Goal: Task Accomplishment & Management: Manage account settings

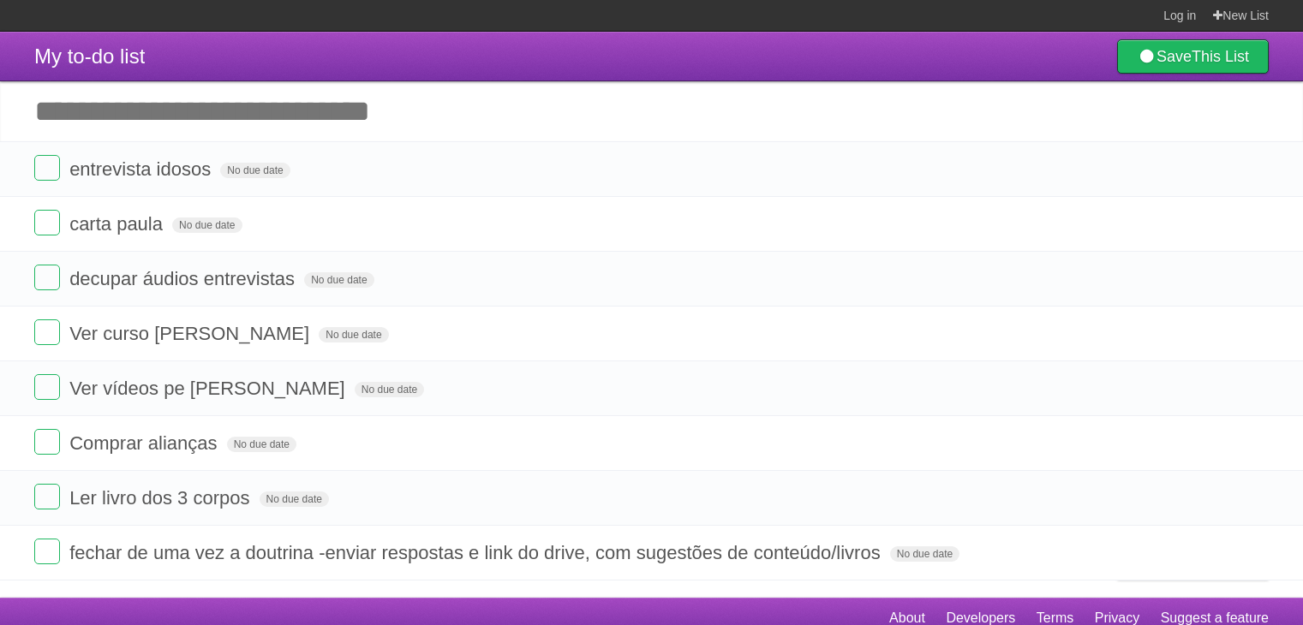
scroll to position [14, 0]
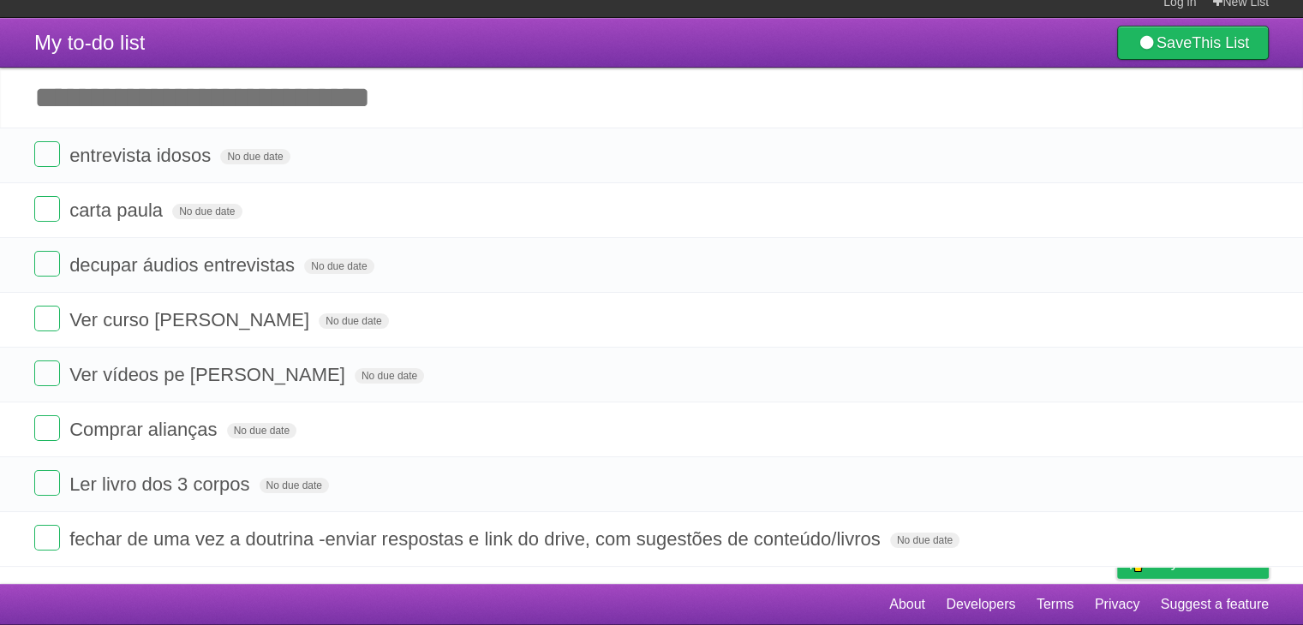
click at [51, 481] on label at bounding box center [47, 483] width 26 height 26
click at [563, 400] on li "Ver vídeos pe [PERSON_NAME] No due date White Red Blue Green Purple Orange" at bounding box center [651, 375] width 1303 height 56
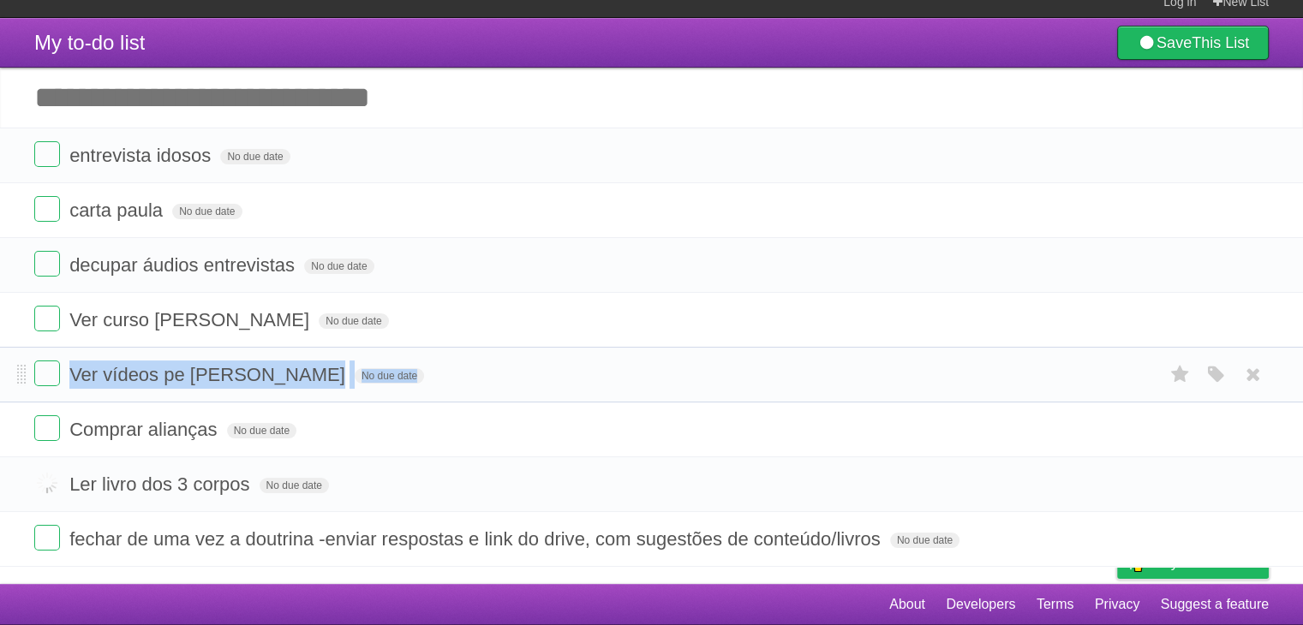
drag, startPoint x: 563, startPoint y: 400, endPoint x: 535, endPoint y: 348, distance: 59.4
click at [535, 348] on li "Ver vídeos pe [PERSON_NAME] No due date White Red Blue Green Purple Orange" at bounding box center [651, 375] width 1303 height 56
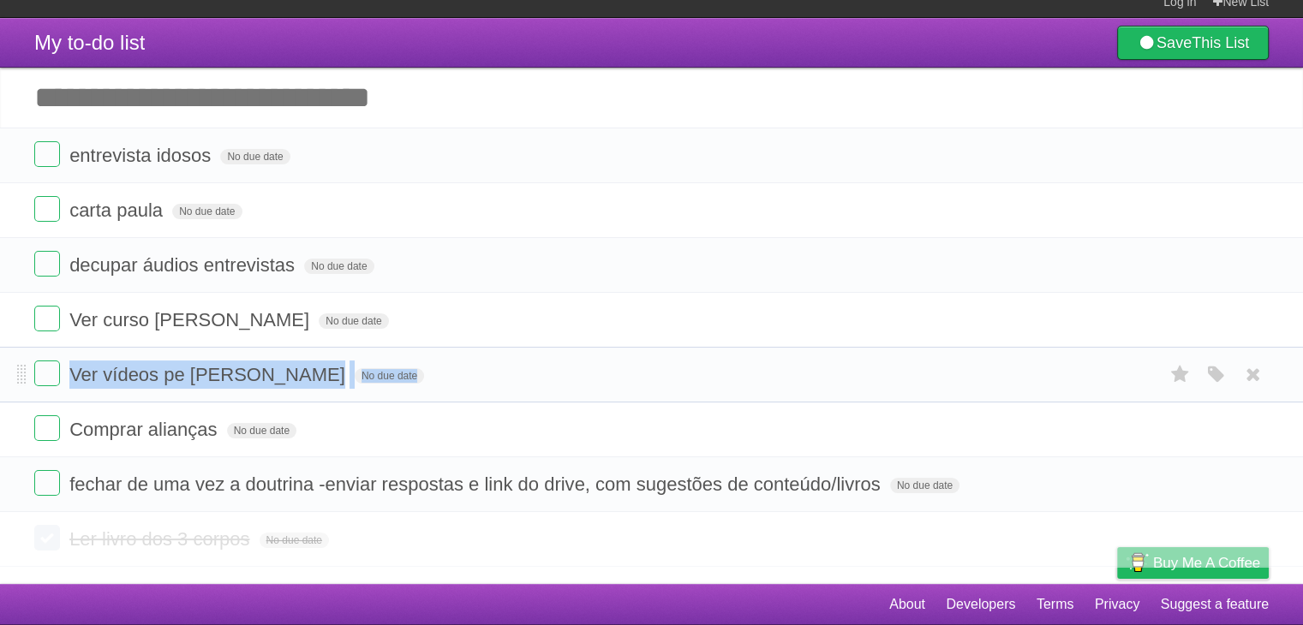
click at [535, 348] on li "Ver vídeos pe [PERSON_NAME] No due date White Red Blue Green Purple Orange" at bounding box center [651, 375] width 1303 height 56
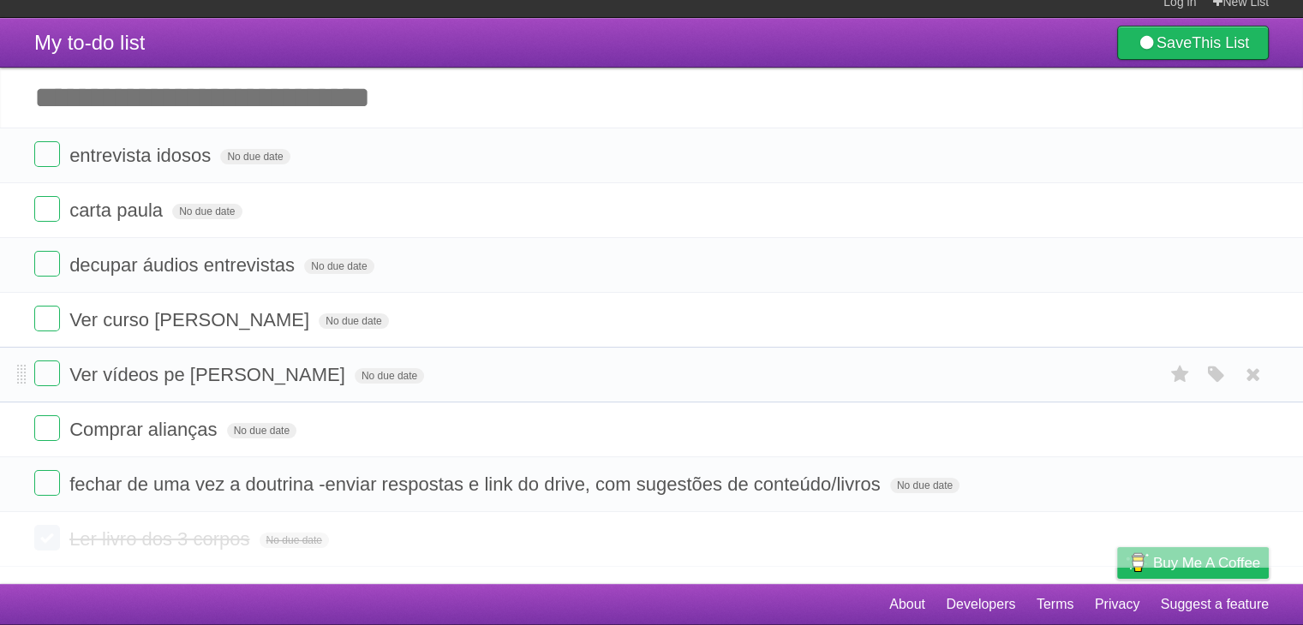
click at [535, 348] on li "Ver vídeos pe [PERSON_NAME] No due date White Red Blue Green Purple Orange" at bounding box center [651, 375] width 1303 height 56
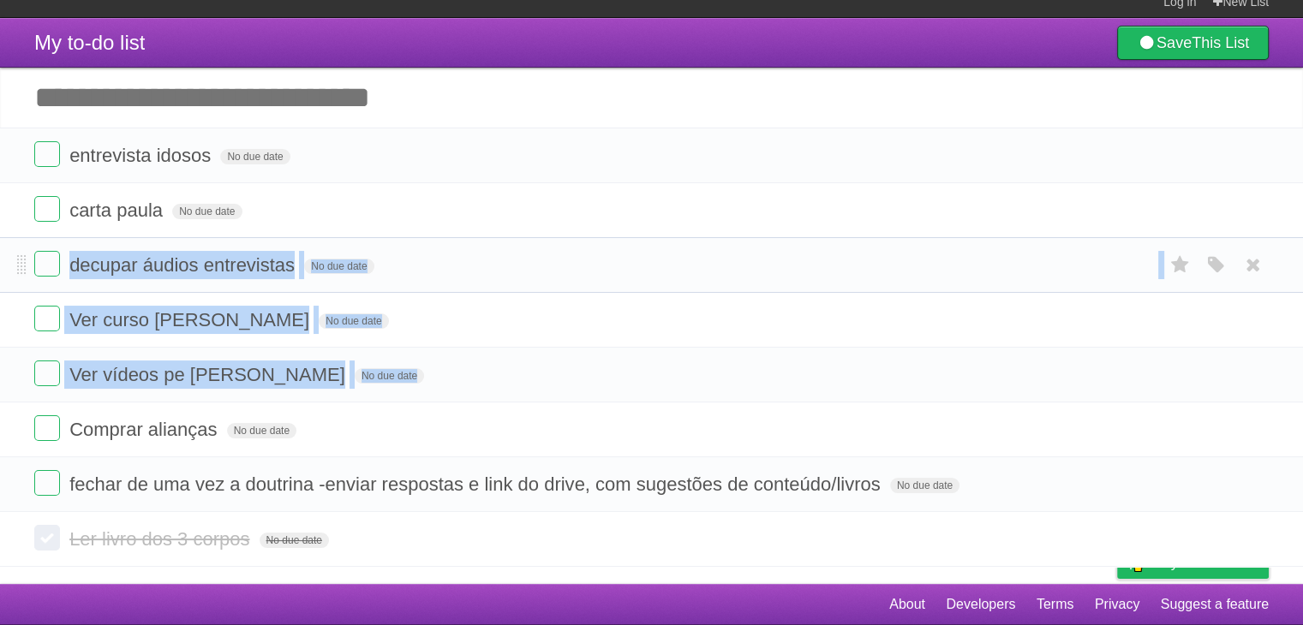
drag, startPoint x: 535, startPoint y: 348, endPoint x: 493, endPoint y: 282, distance: 77.7
click at [493, 282] on ul "entrevista idosos No due date White Red Blue Green Purple Orange carta [PERSON_…" at bounding box center [651, 320] width 1303 height 385
click at [493, 282] on li "decupar áudios entrevistas No due date White Red Blue Green Purple Orange" at bounding box center [651, 265] width 1303 height 56
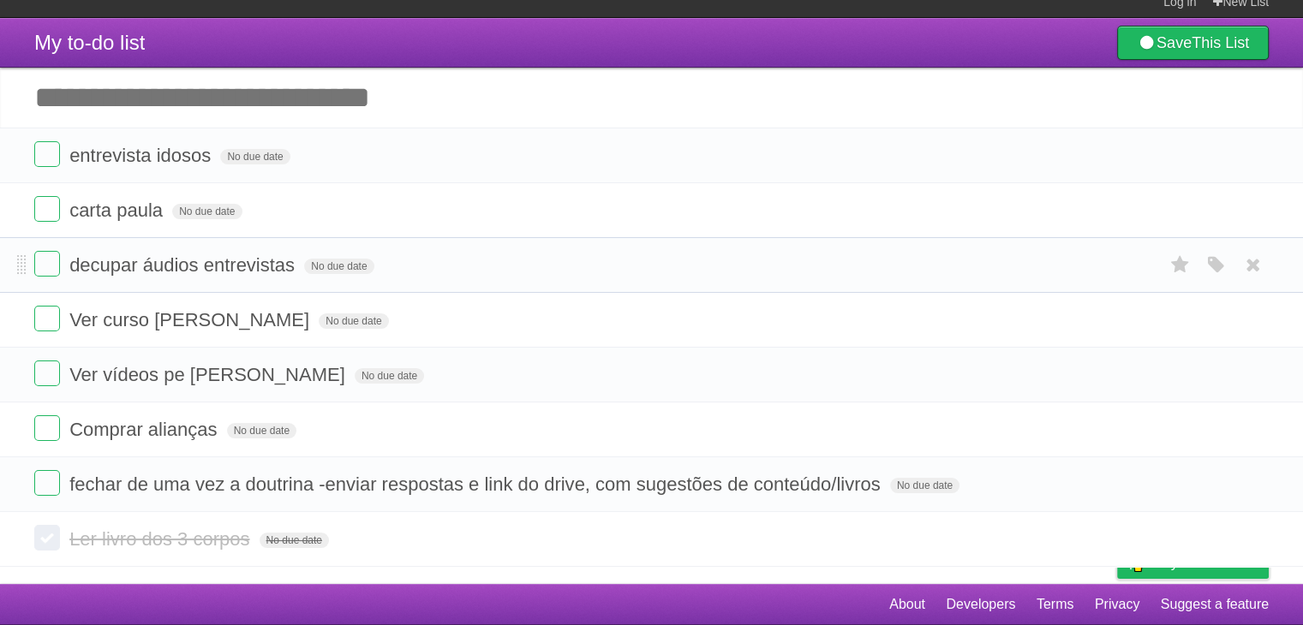
click at [493, 282] on li "decupar áudios entrevistas No due date White Red Blue Green Purple Orange" at bounding box center [651, 265] width 1303 height 56
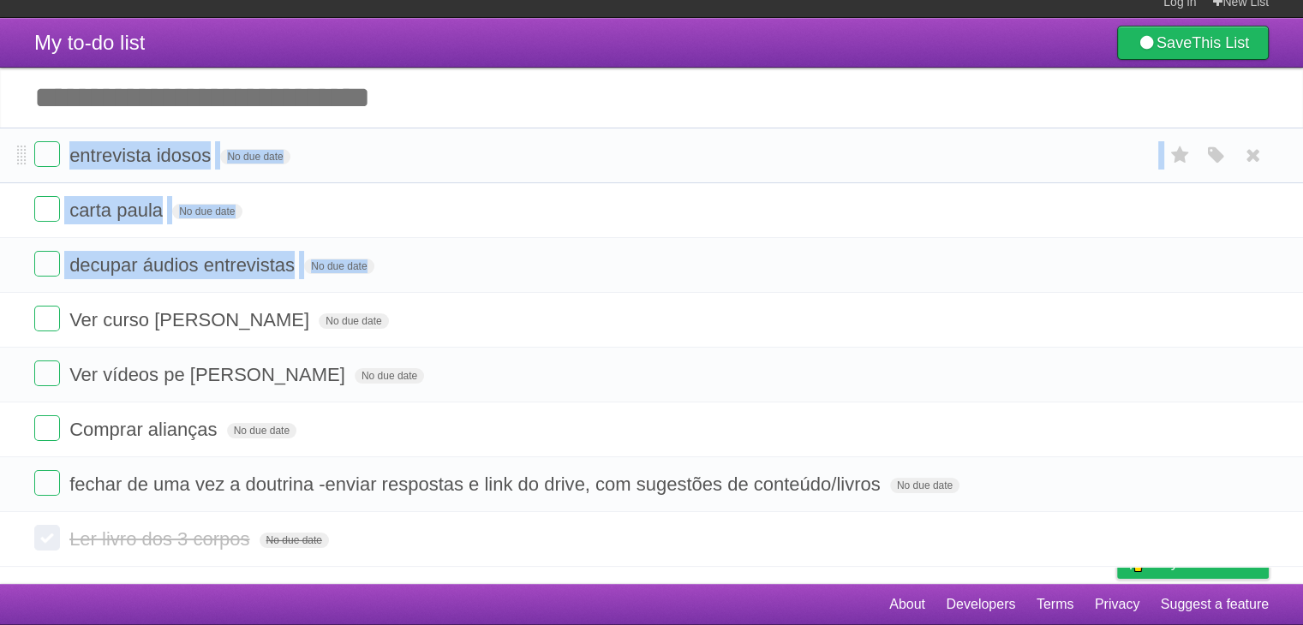
drag, startPoint x: 493, startPoint y: 282, endPoint x: 418, endPoint y: 152, distance: 150.5
click at [418, 152] on ul "entrevista idosos No due date White Red Blue Green Purple Orange carta [PERSON_…" at bounding box center [651, 320] width 1303 height 385
click at [418, 152] on form "entrevista idosos No due date White Red Blue Green Purple Orange" at bounding box center [651, 155] width 1234 height 28
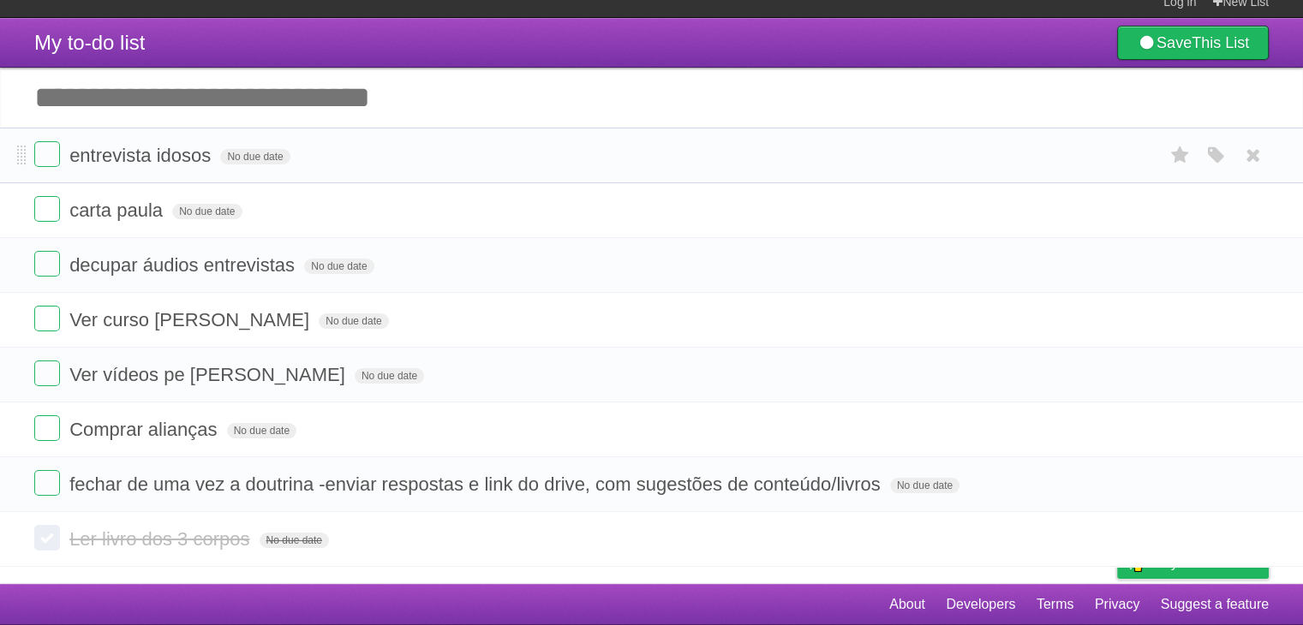
click at [418, 152] on form "entrevista idosos No due date White Red Blue Green Purple Orange" at bounding box center [651, 155] width 1234 height 28
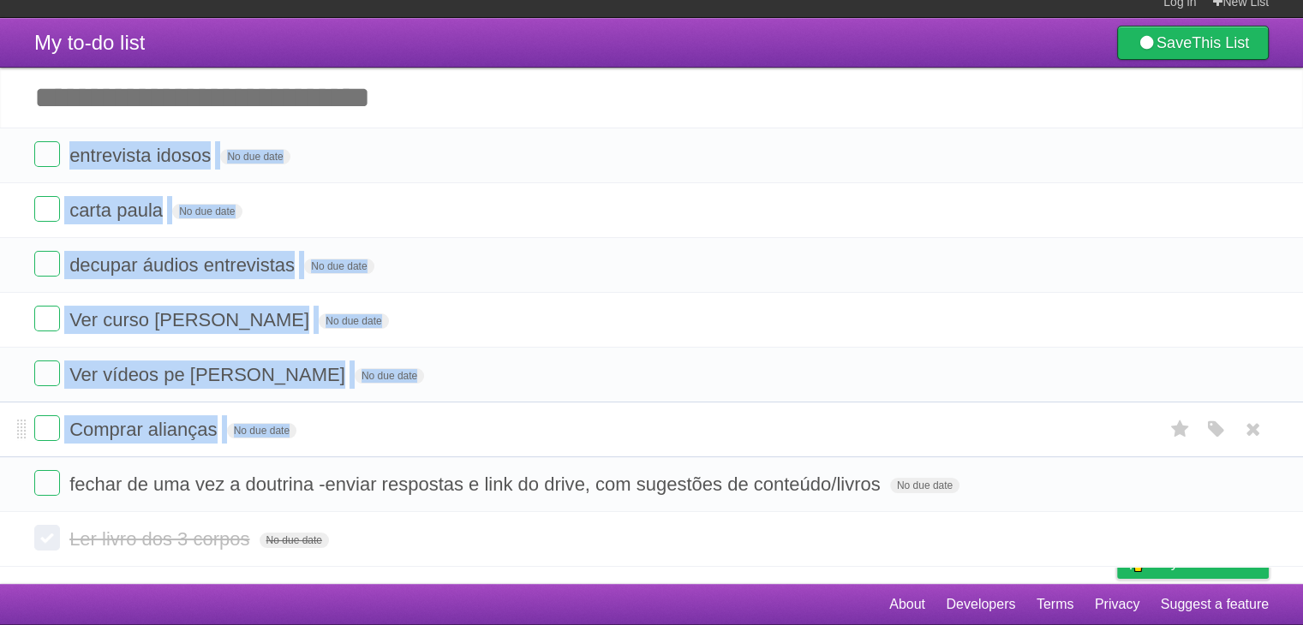
drag, startPoint x: 418, startPoint y: 152, endPoint x: 500, endPoint y: 439, distance: 299.4
click at [500, 439] on ul "entrevista idosos No due date White Red Blue Green Purple Orange carta [PERSON_…" at bounding box center [651, 320] width 1303 height 385
click at [500, 439] on form "Comprar alianças No due date White Red Blue Green Purple Orange" at bounding box center [651, 429] width 1234 height 28
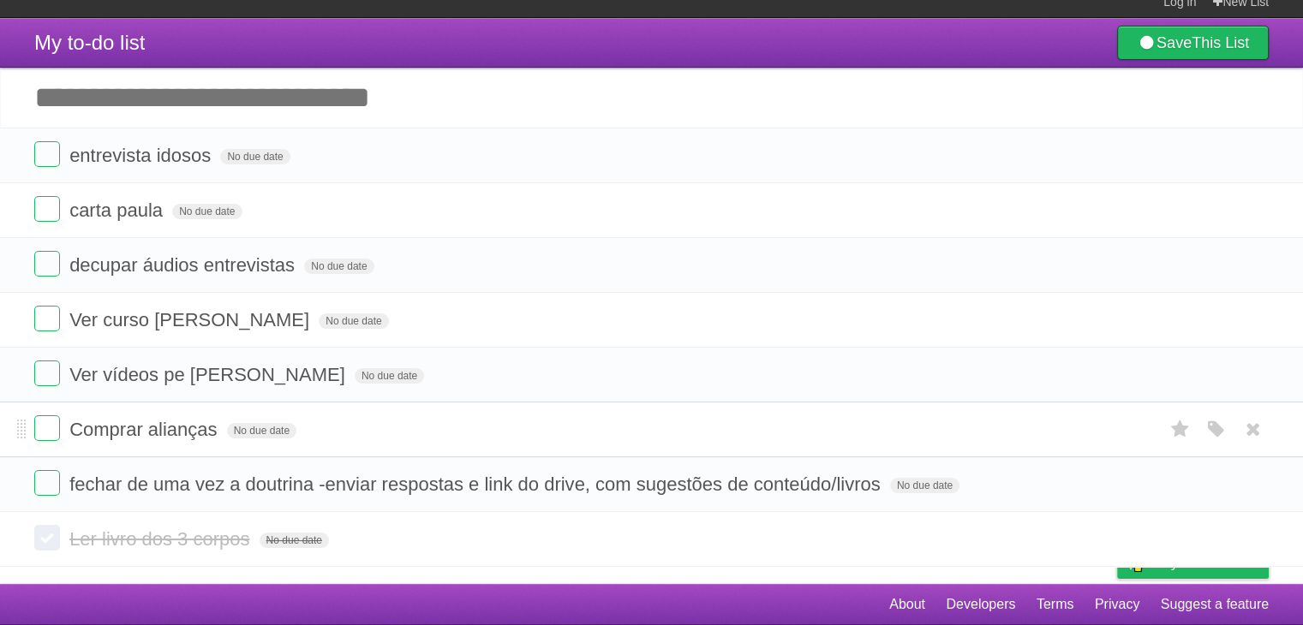
click at [500, 439] on form "Comprar alianças No due date White Red Blue Green Purple Orange" at bounding box center [651, 429] width 1234 height 28
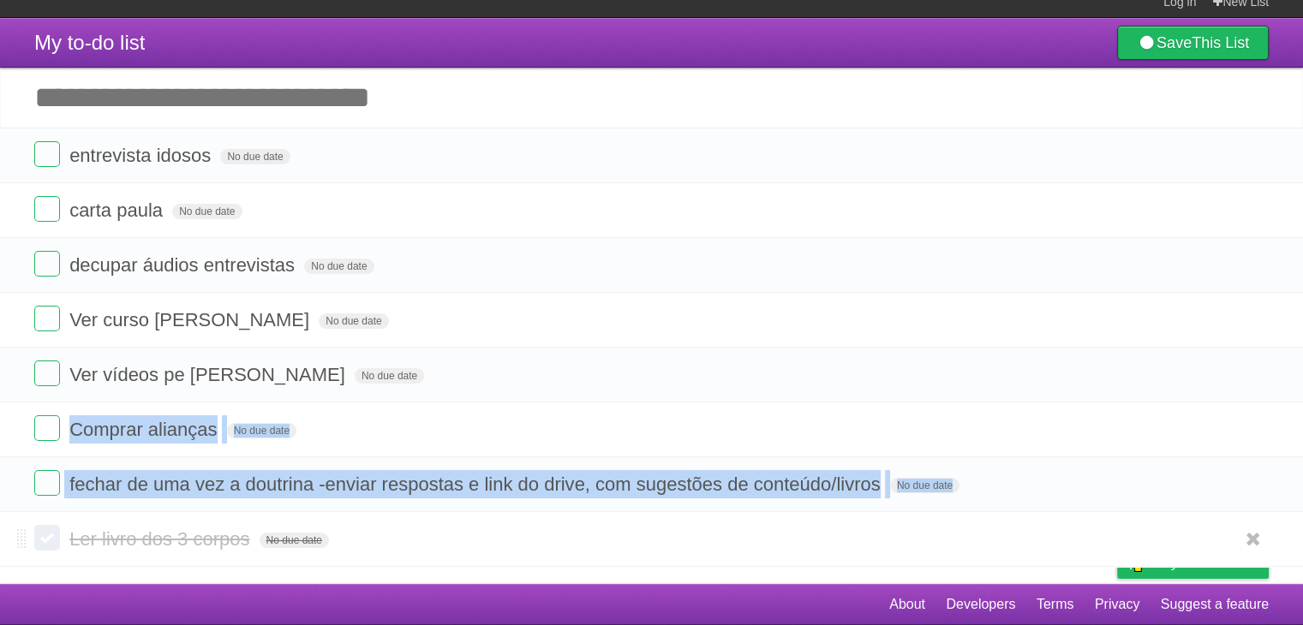
drag, startPoint x: 500, startPoint y: 439, endPoint x: 543, endPoint y: 542, distance: 111.4
click at [543, 542] on section "entrevista idosos No due date White Red Blue Green Purple Orange carta [PERSON_…" at bounding box center [651, 347] width 1303 height 439
click at [543, 542] on form "Ler livro dos 3 corpos No due date White Red Blue Green Purple Orange" at bounding box center [651, 539] width 1234 height 28
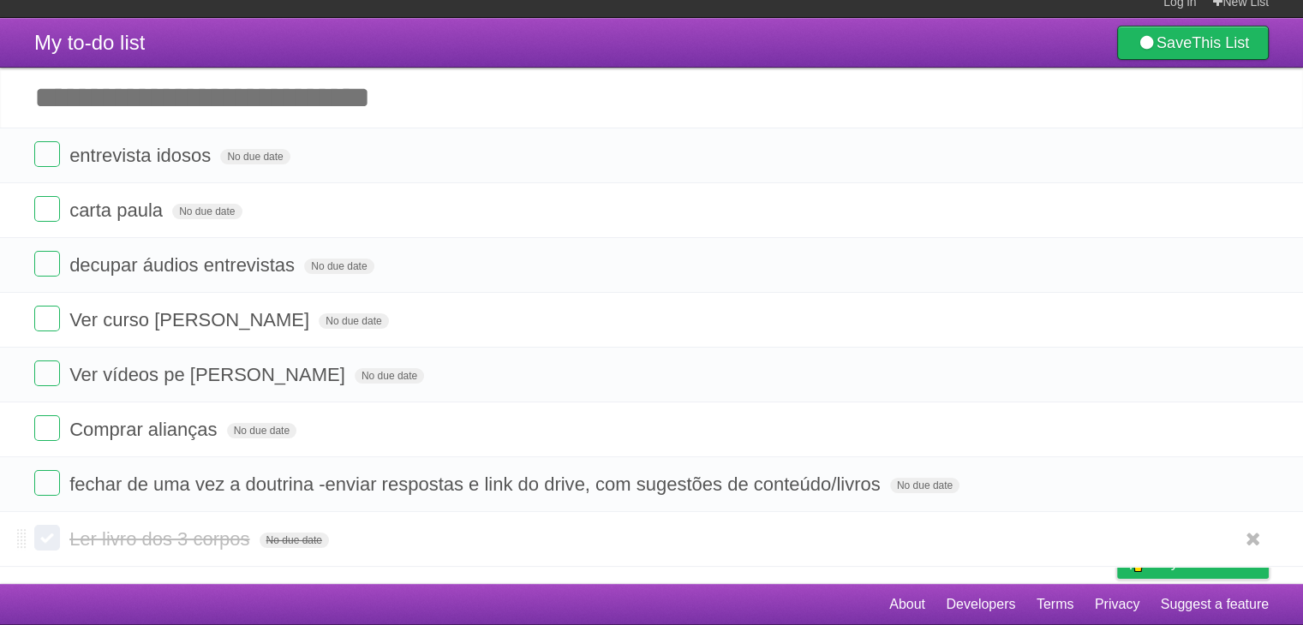
click at [543, 542] on form "Ler livro dos 3 corpos No due date White Red Blue Green Purple Orange" at bounding box center [651, 539] width 1234 height 28
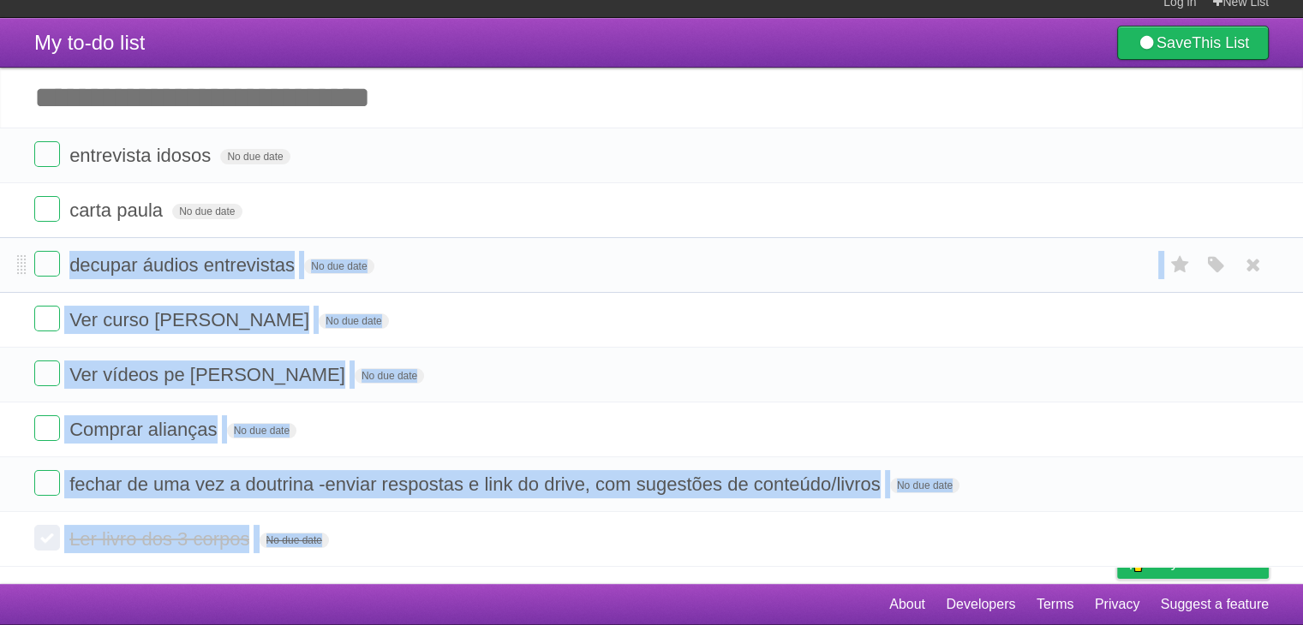
drag, startPoint x: 543, startPoint y: 542, endPoint x: 439, endPoint y: 237, distance: 322.4
click at [439, 237] on section "entrevista idosos No due date White Red Blue Green Purple Orange carta [PERSON_…" at bounding box center [651, 347] width 1303 height 439
click at [439, 237] on li "decupar áudios entrevistas No due date White Red Blue Green Purple Orange" at bounding box center [651, 265] width 1303 height 56
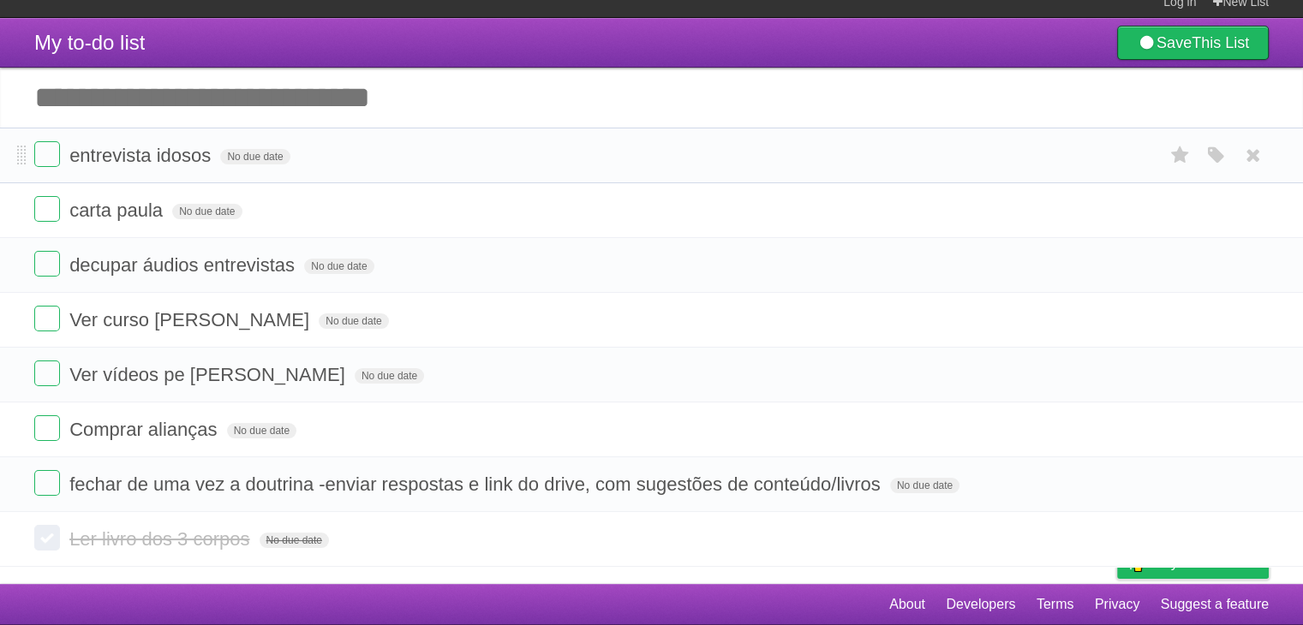
click at [401, 176] on li "entrevista idosos No due date White Red Blue Green Purple Orange" at bounding box center [651, 156] width 1303 height 56
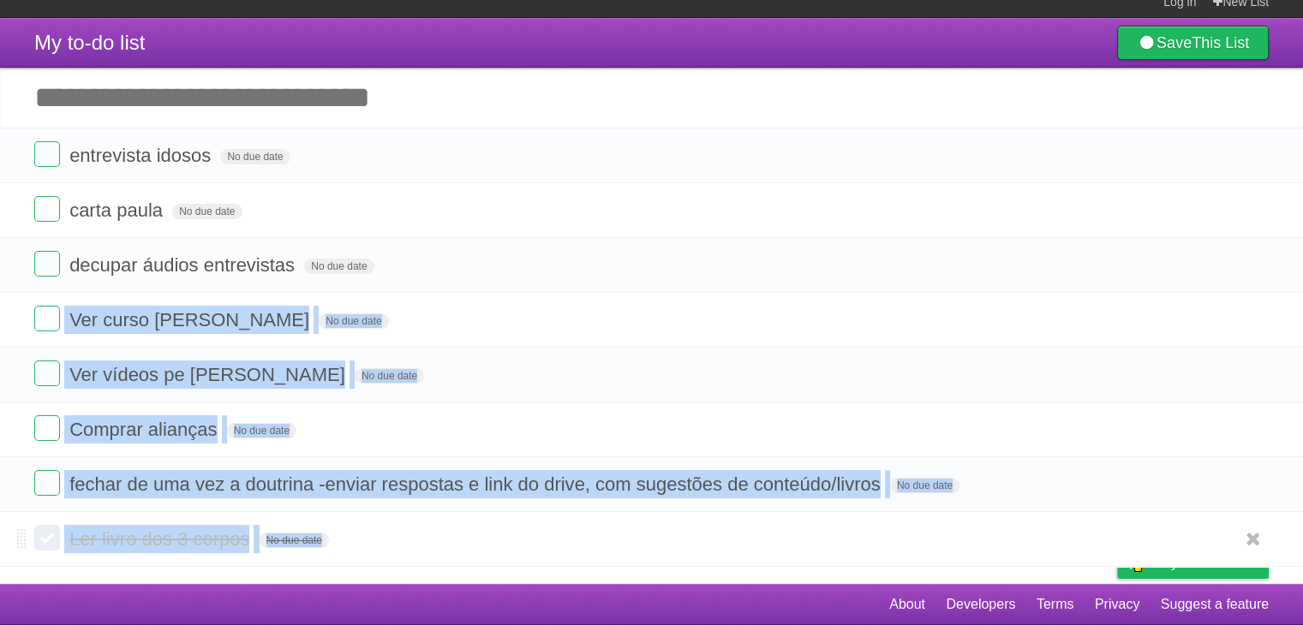
drag, startPoint x: 401, startPoint y: 176, endPoint x: 484, endPoint y: 522, distance: 355.9
click at [484, 522] on section "entrevista idosos No due date White Red Blue Green Purple Orange carta [PERSON_…" at bounding box center [651, 347] width 1303 height 439
click at [484, 522] on li "Ler livro dos 3 corpos No due date White Red Blue Green Purple Orange" at bounding box center [651, 539] width 1303 height 55
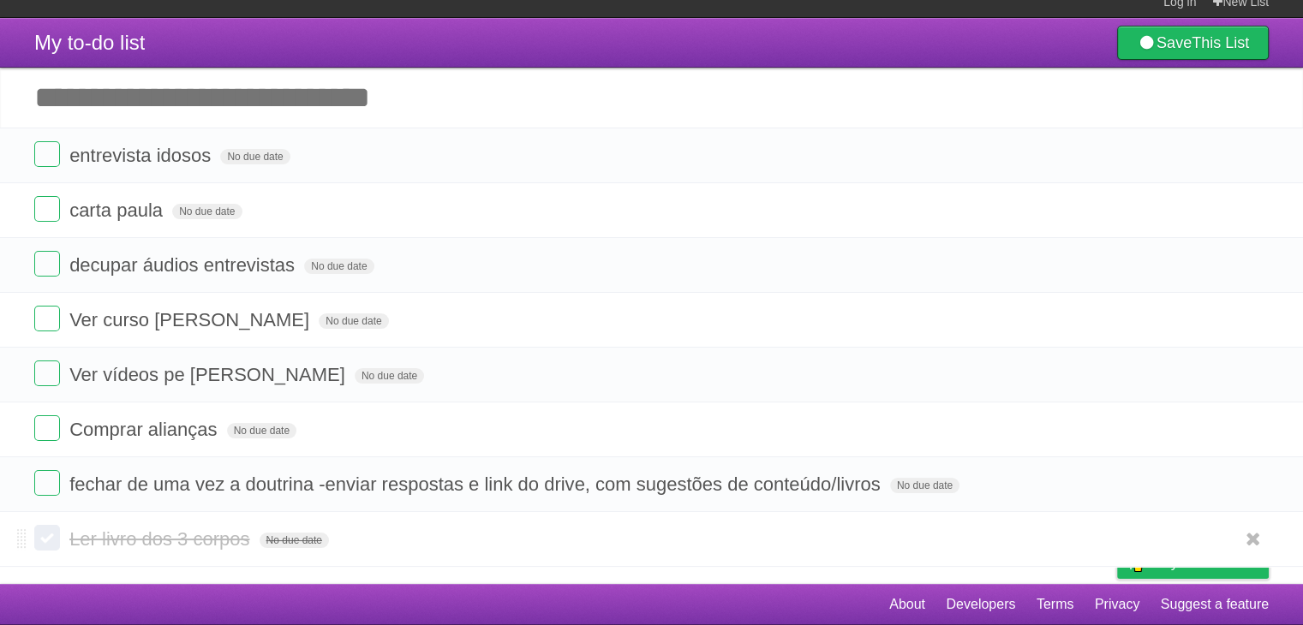
click at [484, 522] on li "Ler livro dos 3 corpos No due date White Red Blue Green Purple Orange" at bounding box center [651, 539] width 1303 height 55
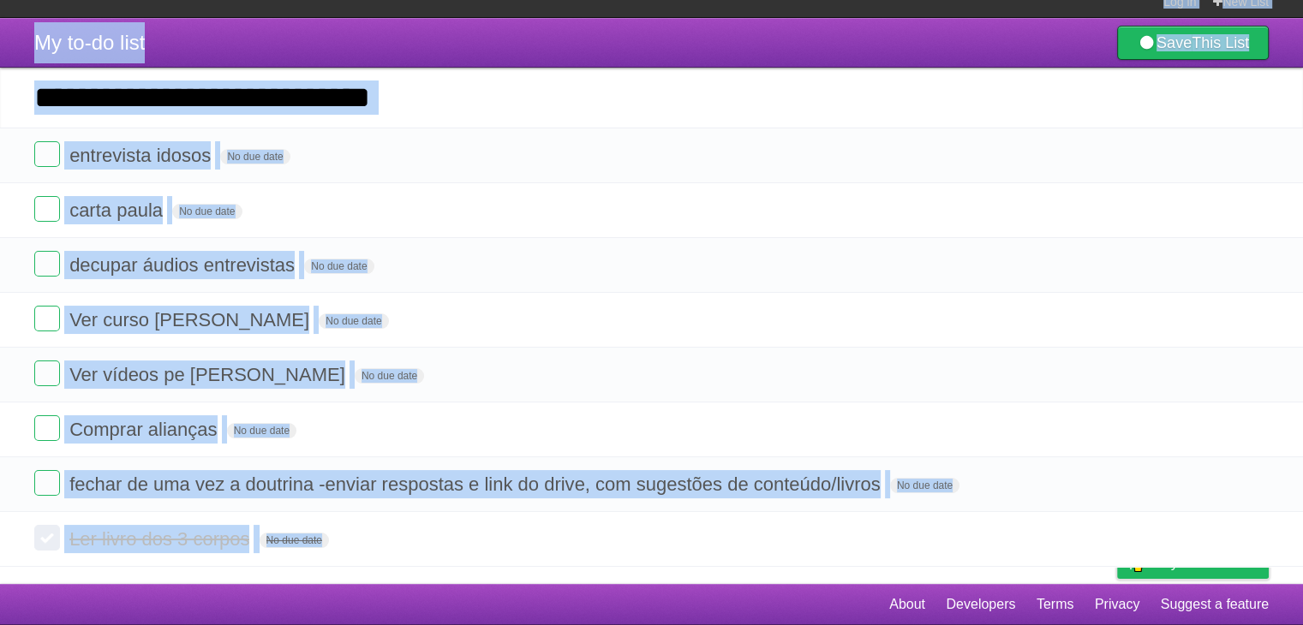
scroll to position [0, 0]
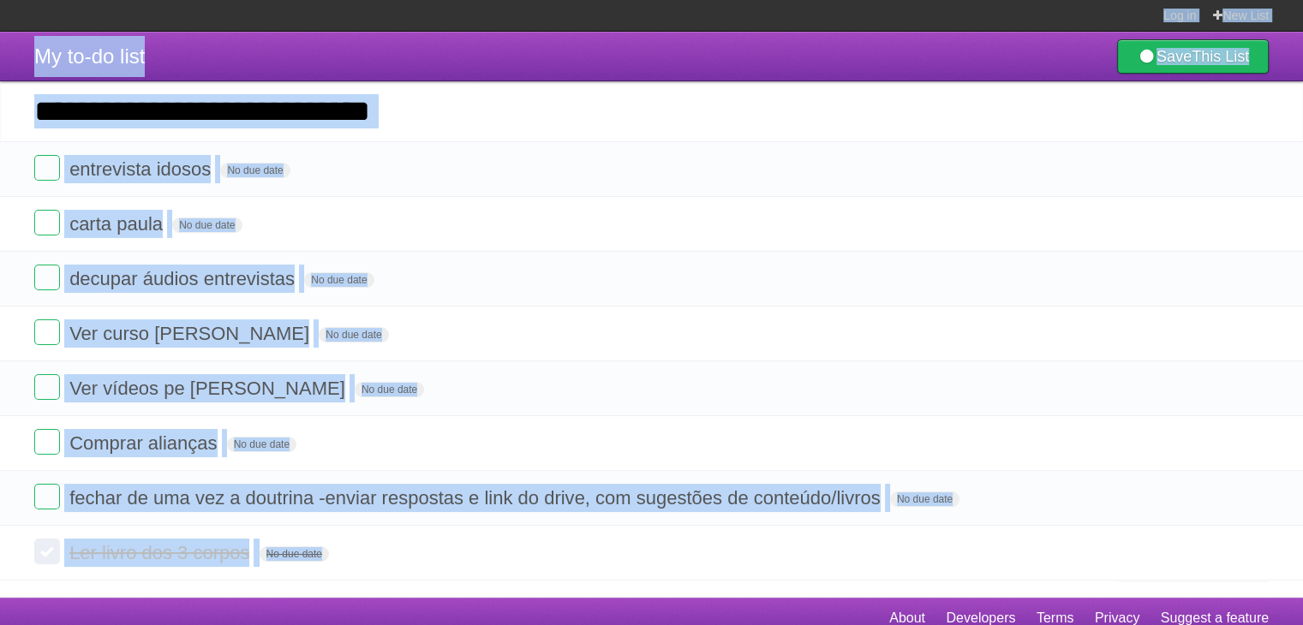
drag, startPoint x: 484, startPoint y: 522, endPoint x: 343, endPoint y: -54, distance: 592.8
click at [343, 0] on html "Log in New List Log in Save list Create a new list My to-do list Save This List…" at bounding box center [651, 319] width 1303 height 639
click at [394, 17] on section "Log in New List" at bounding box center [651, 16] width 1303 height 32
drag, startPoint x: 394, startPoint y: 17, endPoint x: 497, endPoint y: 570, distance: 562.0
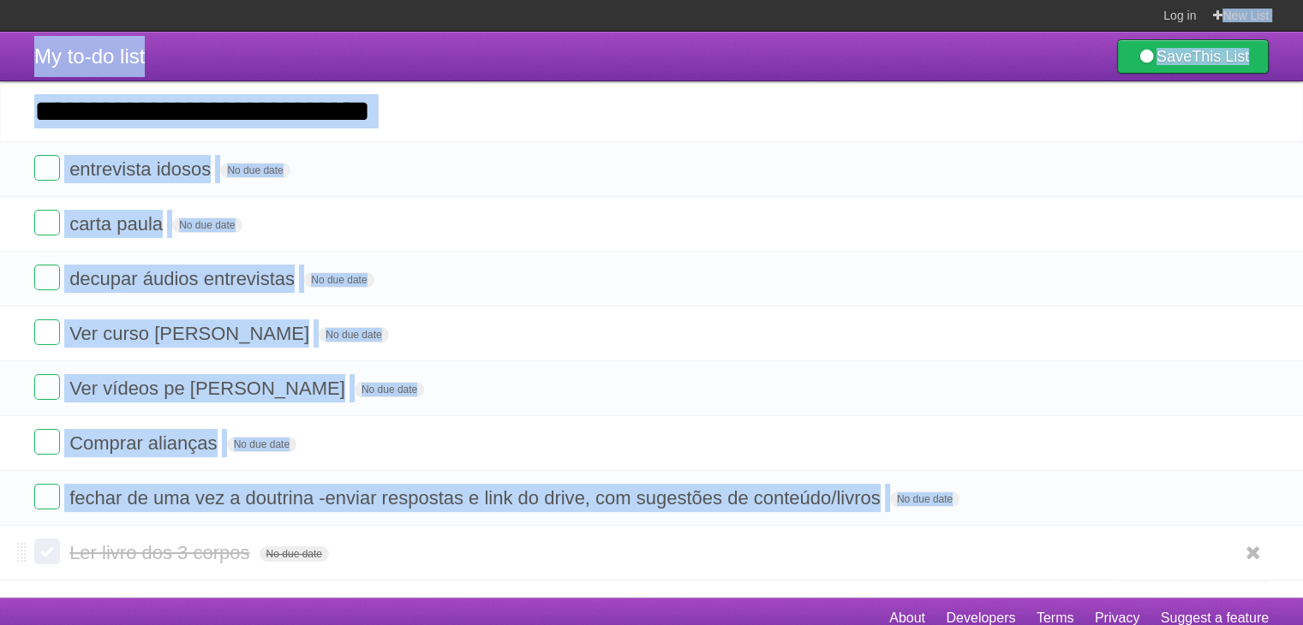
click at [497, 570] on body "Log in New List Log in Save list Create a new list My to-do list Save This List…" at bounding box center [651, 319] width 1303 height 639
click at [497, 570] on li "Ler livro dos 3 corpos No due date White Red Blue Green Purple Orange" at bounding box center [651, 553] width 1303 height 55
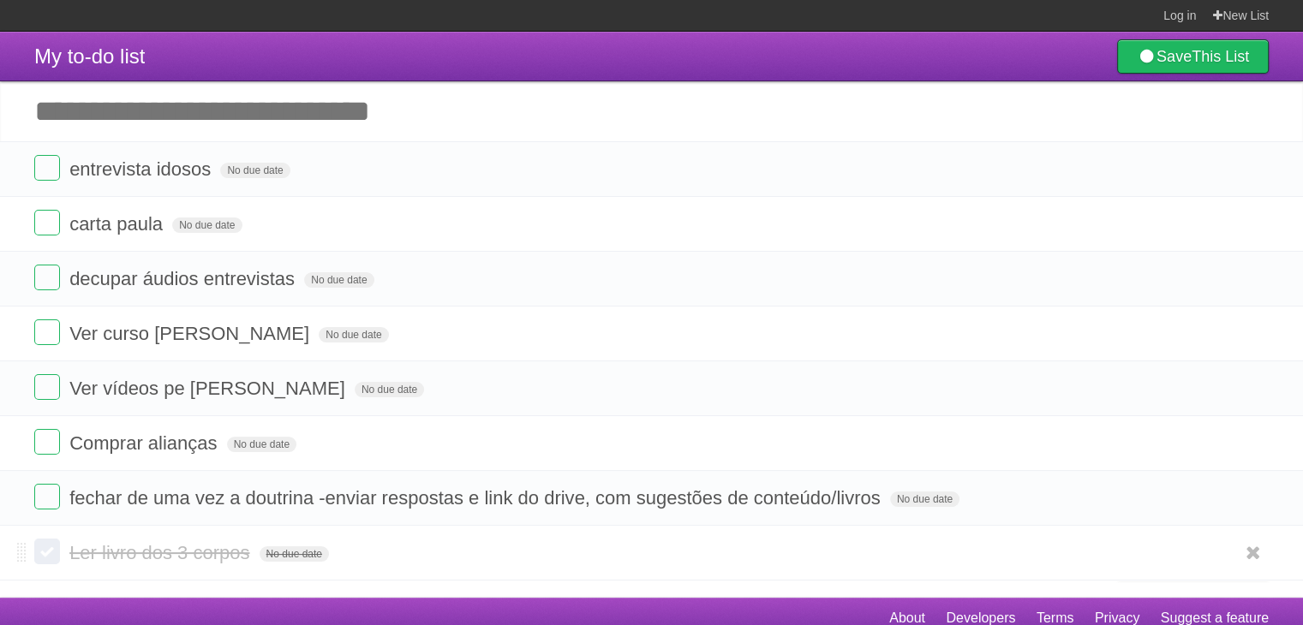
scroll to position [14, 0]
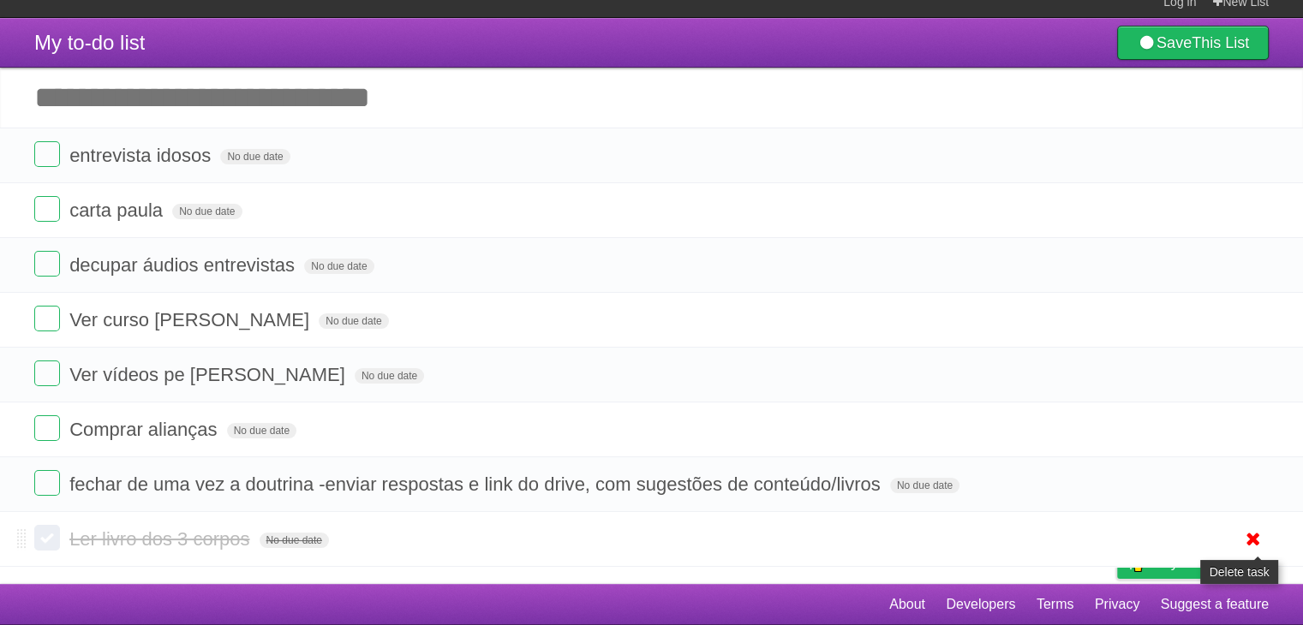
click at [1246, 541] on icon at bounding box center [1253, 539] width 24 height 28
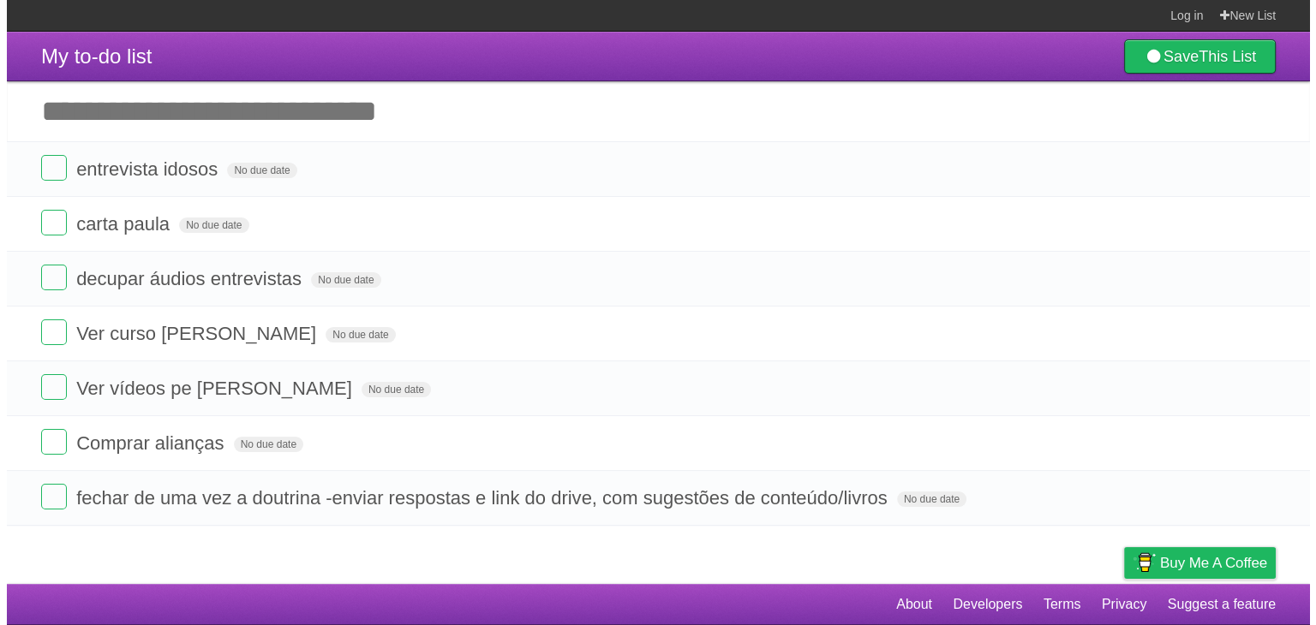
scroll to position [0, 0]
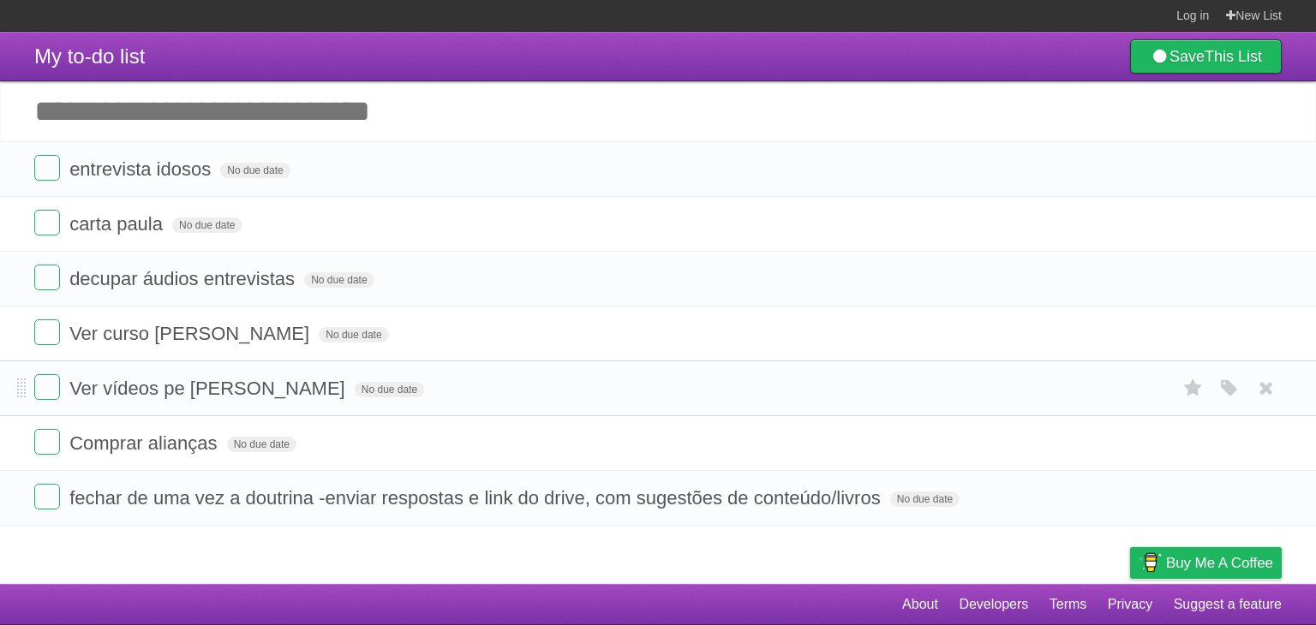
click at [672, 380] on form "Ver vídeos pe [PERSON_NAME] No due date White Red Blue Green Purple Orange" at bounding box center [657, 388] width 1247 height 28
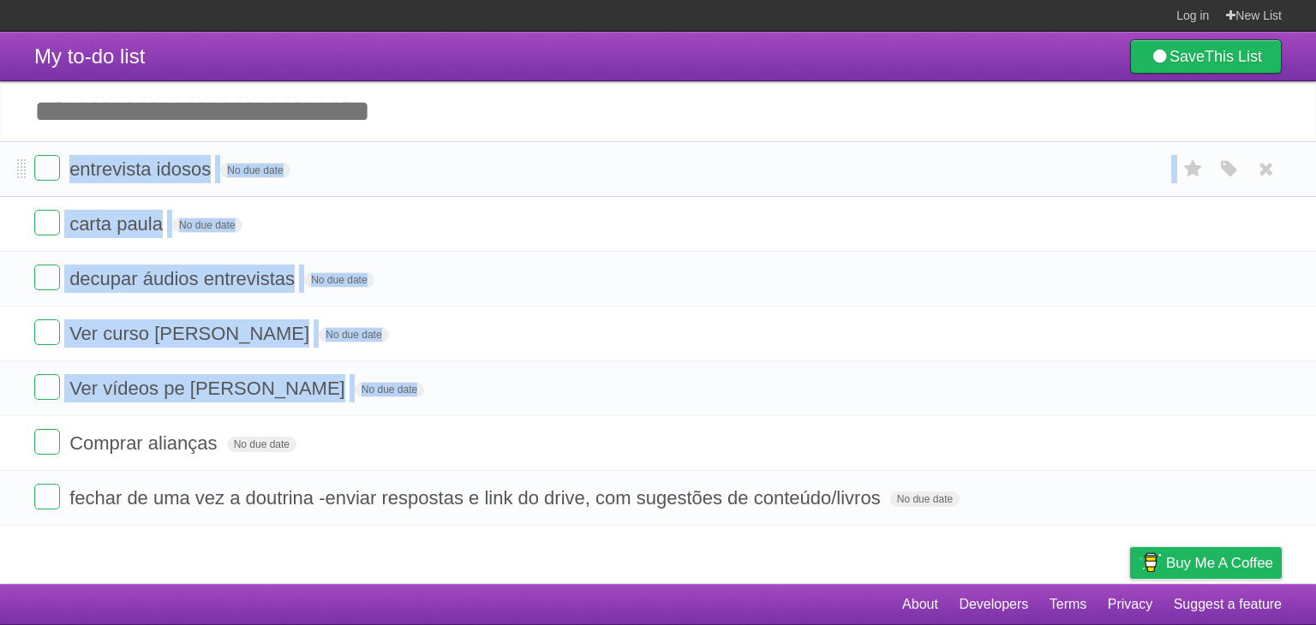
drag, startPoint x: 672, startPoint y: 380, endPoint x: 592, endPoint y: 162, distance: 232.5
click at [592, 162] on ul "entrevista idosos No due date White Red Blue Green Purple Orange carta [PERSON_…" at bounding box center [658, 333] width 1316 height 385
click at [592, 162] on form "entrevista idosos No due date White Red Blue Green Purple Orange" at bounding box center [657, 169] width 1247 height 28
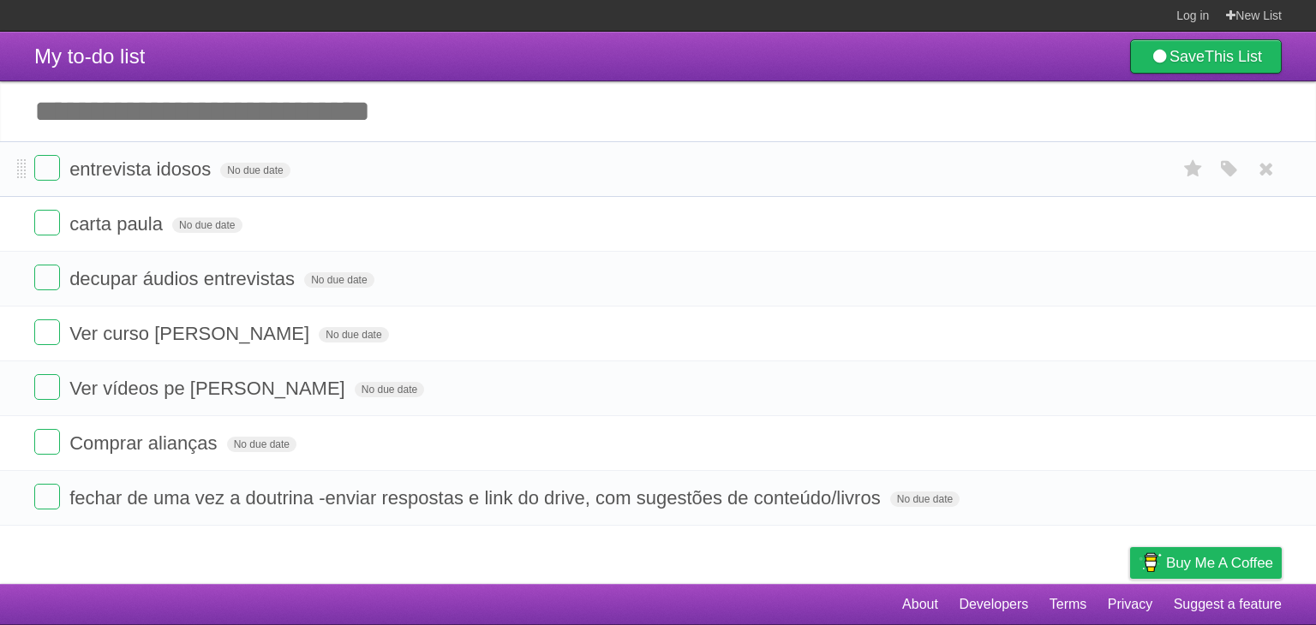
click at [592, 162] on form "entrevista idosos No due date White Red Blue Green Purple Orange" at bounding box center [657, 169] width 1247 height 28
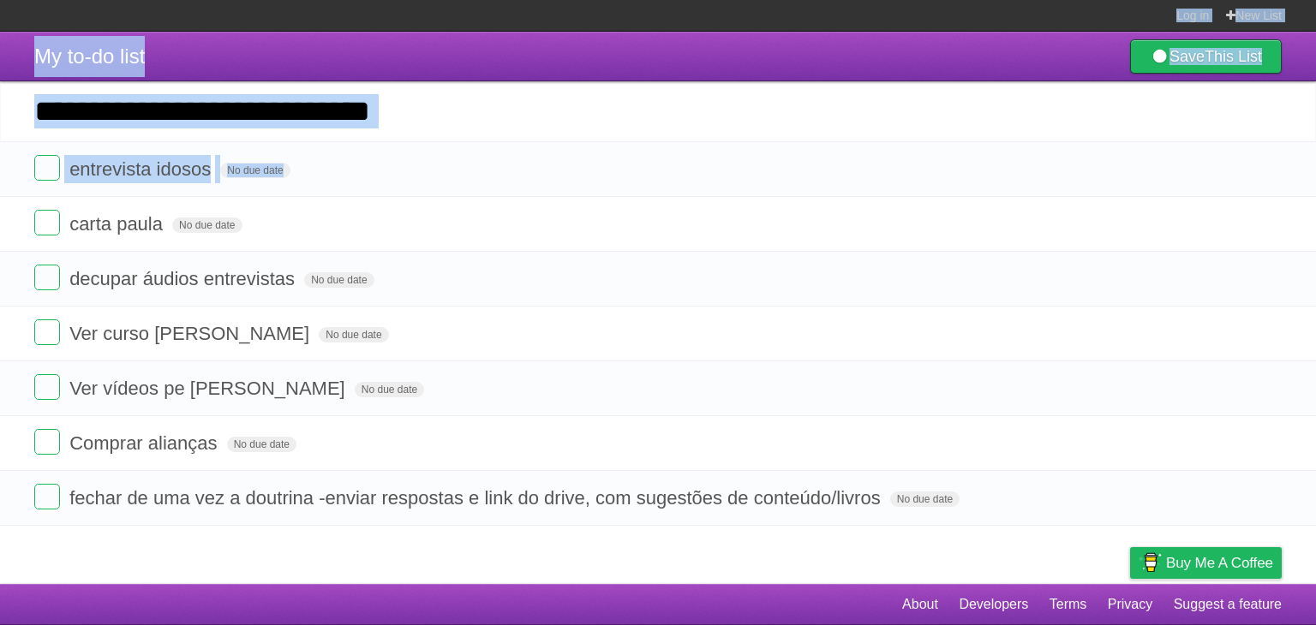
drag, startPoint x: 592, startPoint y: 162, endPoint x: 545, endPoint y: -52, distance: 219.3
click at [545, 0] on html "Log in New List Log in Save list Create a new list My to-do list Save This List…" at bounding box center [658, 312] width 1316 height 625
click at [595, 21] on section "Log in New List" at bounding box center [658, 16] width 1316 height 32
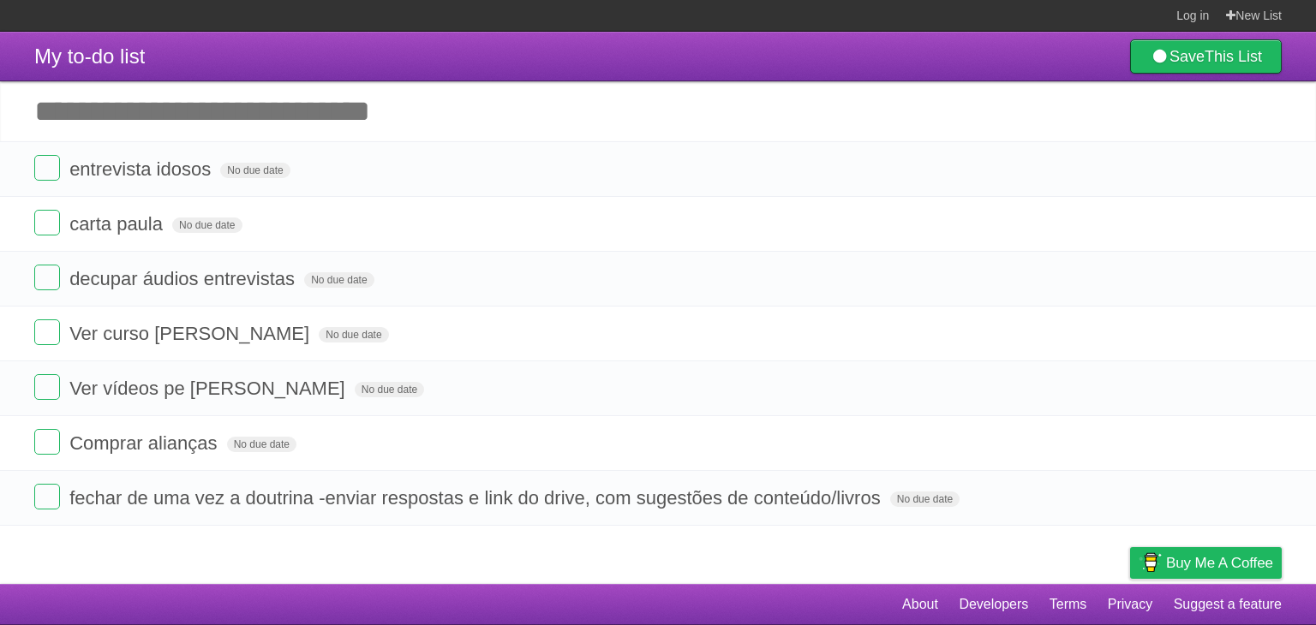
click at [595, 21] on section "Log in New List" at bounding box center [658, 16] width 1316 height 32
drag, startPoint x: 595, startPoint y: 21, endPoint x: 589, endPoint y: 12, distance: 10.0
click at [589, 12] on section "Log in New List" at bounding box center [658, 16] width 1316 height 32
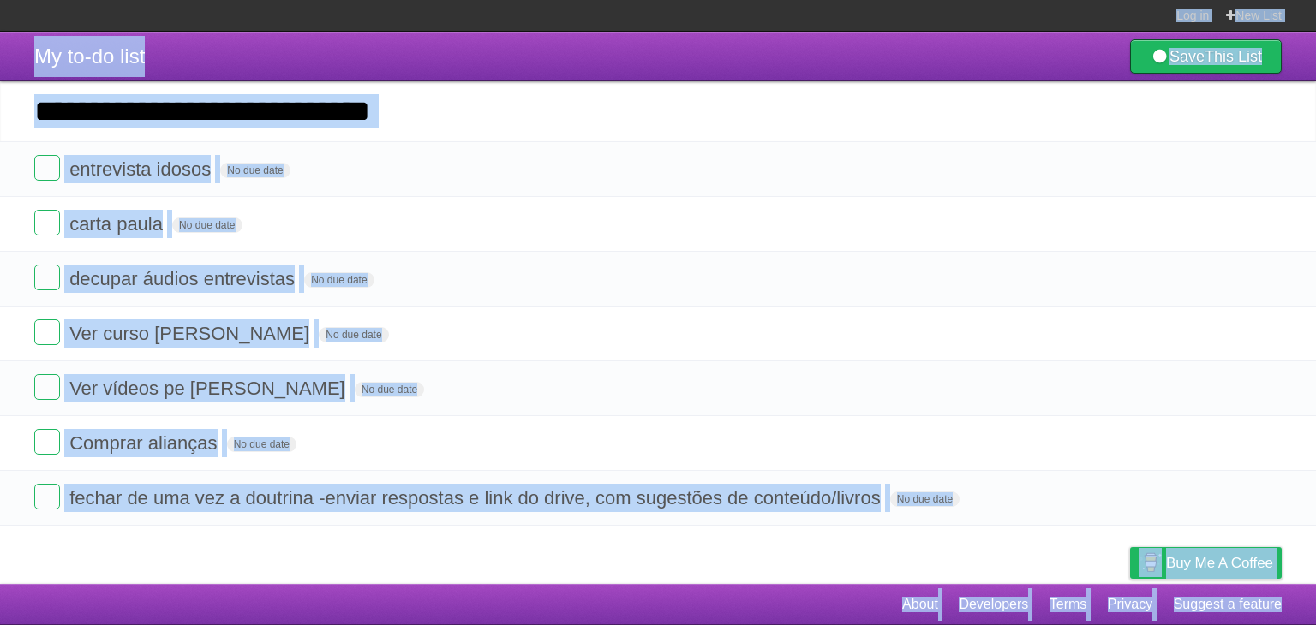
drag, startPoint x: 589, startPoint y: 12, endPoint x: 625, endPoint y: 663, distance: 652.1
click at [625, 625] on html "Log in New List Log in Save list Create a new list My to-do list Save This List…" at bounding box center [658, 312] width 1316 height 625
click at [723, 606] on footer "About Developers Terms Privacy Suggest a feature" at bounding box center [658, 604] width 1316 height 41
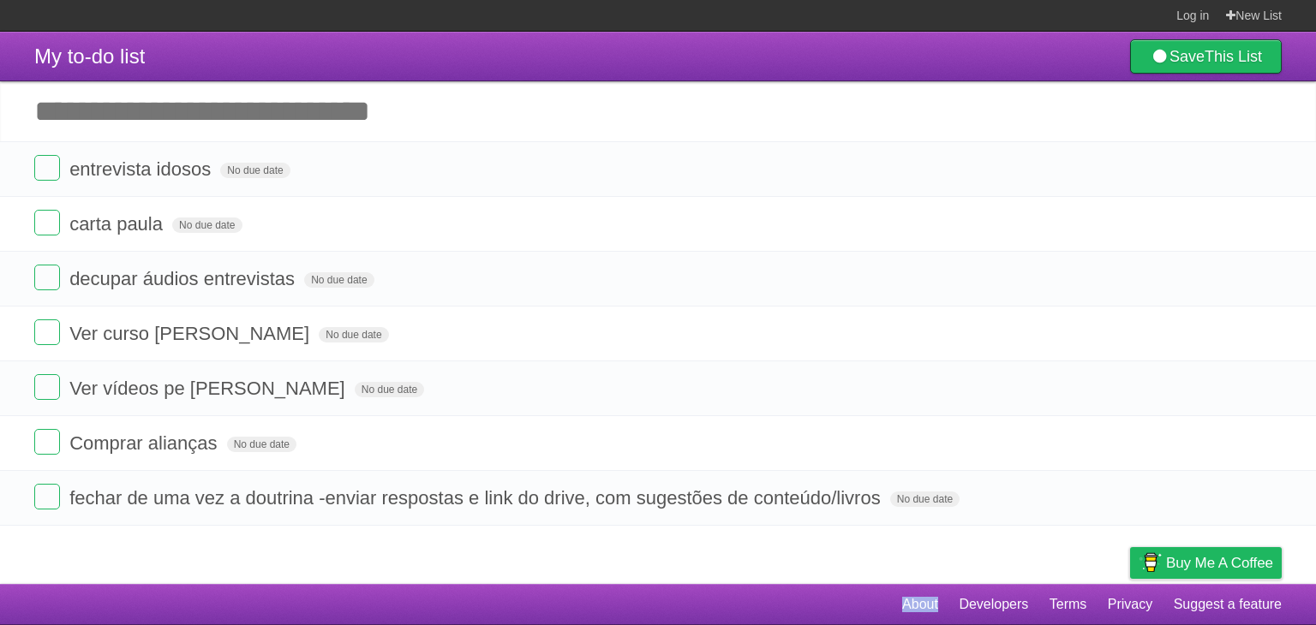
click at [723, 606] on footer "About Developers Terms Privacy Suggest a feature" at bounding box center [658, 604] width 1316 height 41
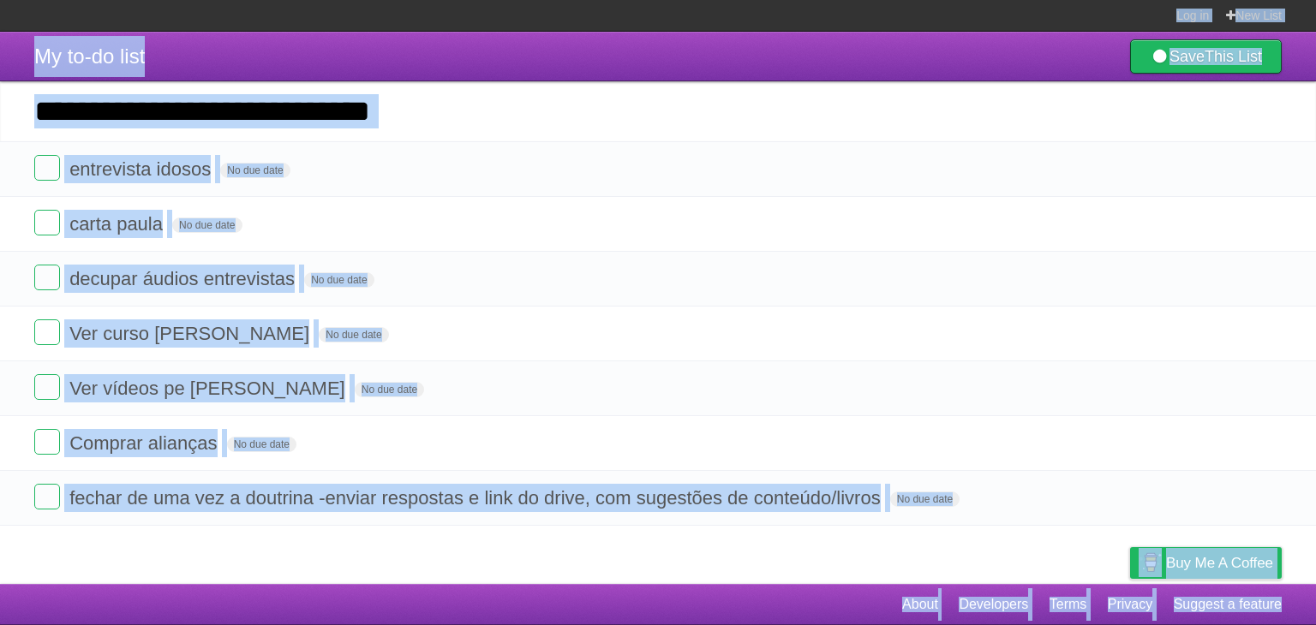
drag, startPoint x: 723, startPoint y: 606, endPoint x: 669, endPoint y: -14, distance: 621.7
click at [669, 0] on html "Log in New List Log in Save list Create a new list My to-do list Save This List…" at bounding box center [658, 312] width 1316 height 625
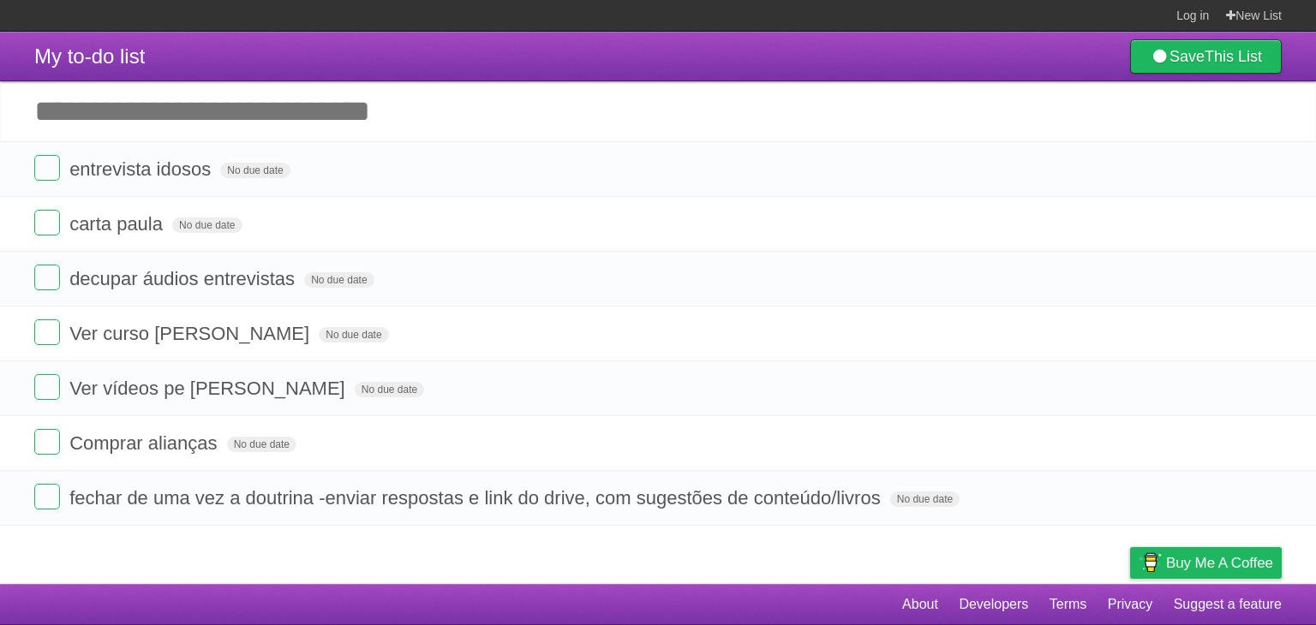
click at [692, 11] on section "Log in New List" at bounding box center [658, 16] width 1316 height 32
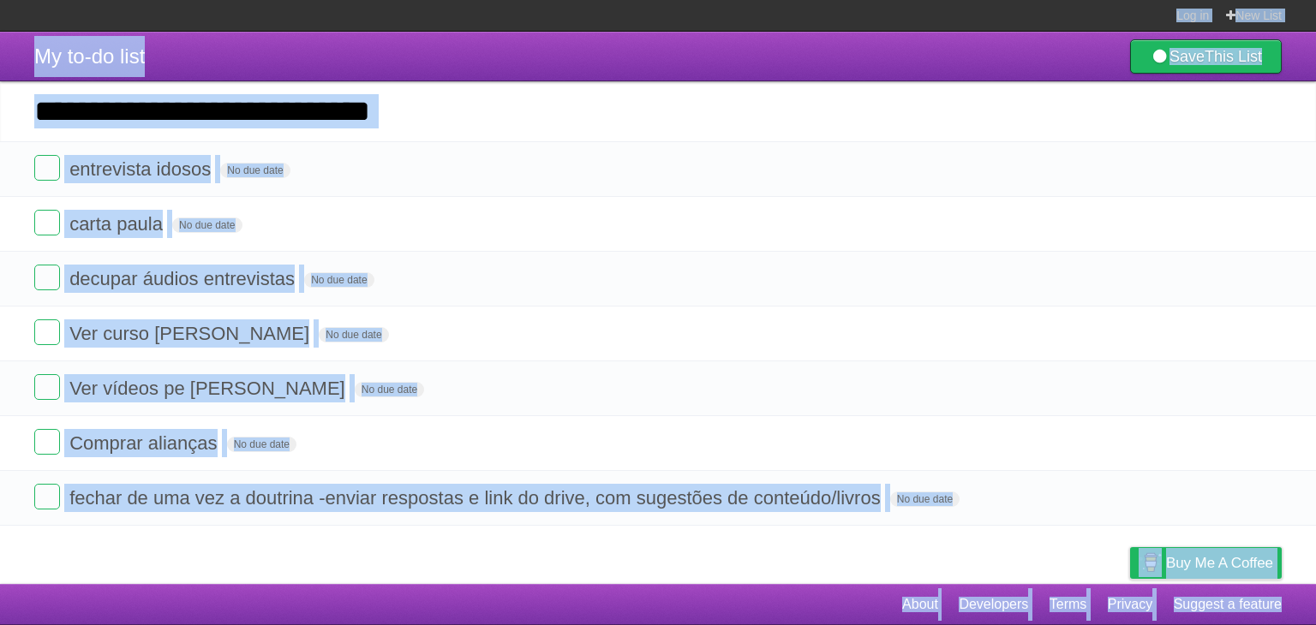
drag, startPoint x: 692, startPoint y: 11, endPoint x: 762, endPoint y: 645, distance: 637.8
click at [762, 625] on html "Log in New List Log in Save list Create a new list My to-do list Save This List…" at bounding box center [658, 312] width 1316 height 625
click at [732, 607] on footer "About Developers Terms Privacy Suggest a feature" at bounding box center [658, 604] width 1316 height 41
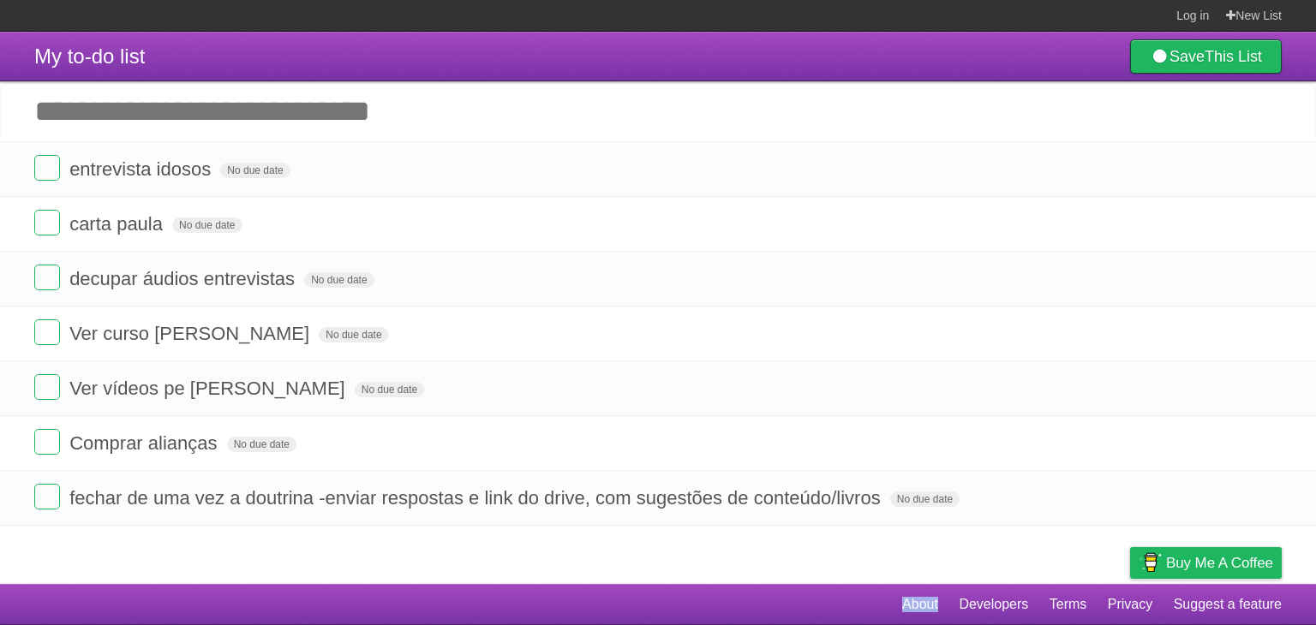
click at [732, 607] on footer "About Developers Terms Privacy Suggest a feature" at bounding box center [658, 604] width 1316 height 41
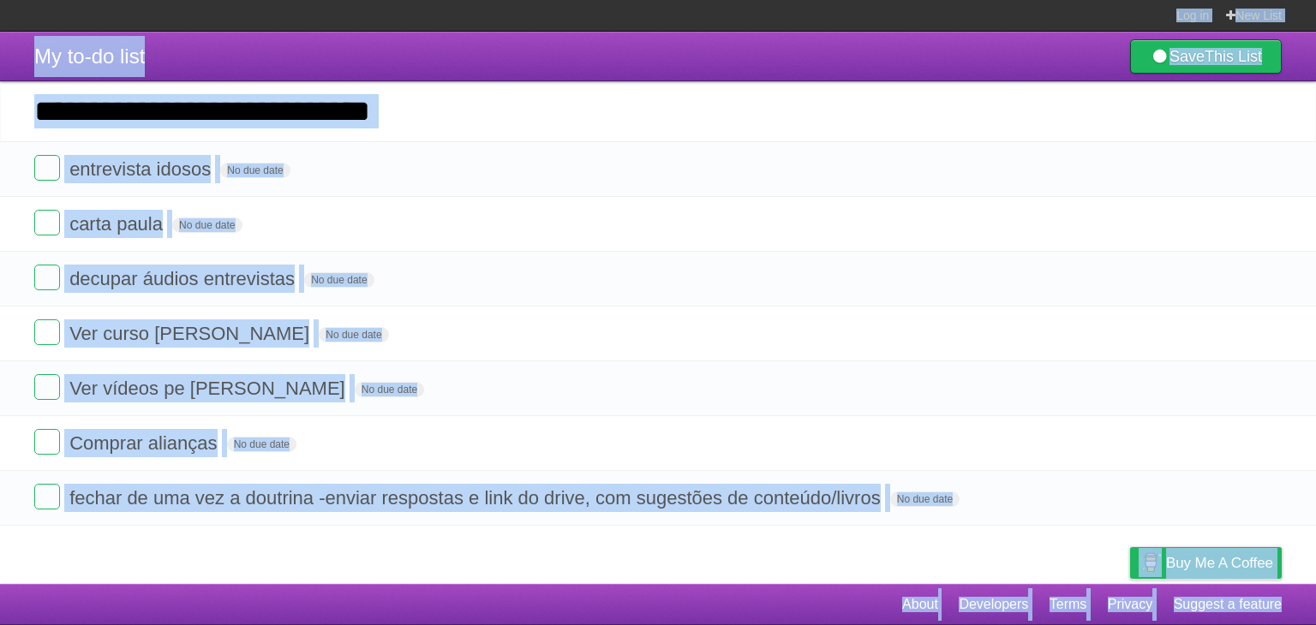
drag, startPoint x: 732, startPoint y: 607, endPoint x: 675, endPoint y: -21, distance: 630.5
click at [675, 0] on html "Log in New List Log in Save list Create a new list My to-do list Save This List…" at bounding box center [658, 312] width 1316 height 625
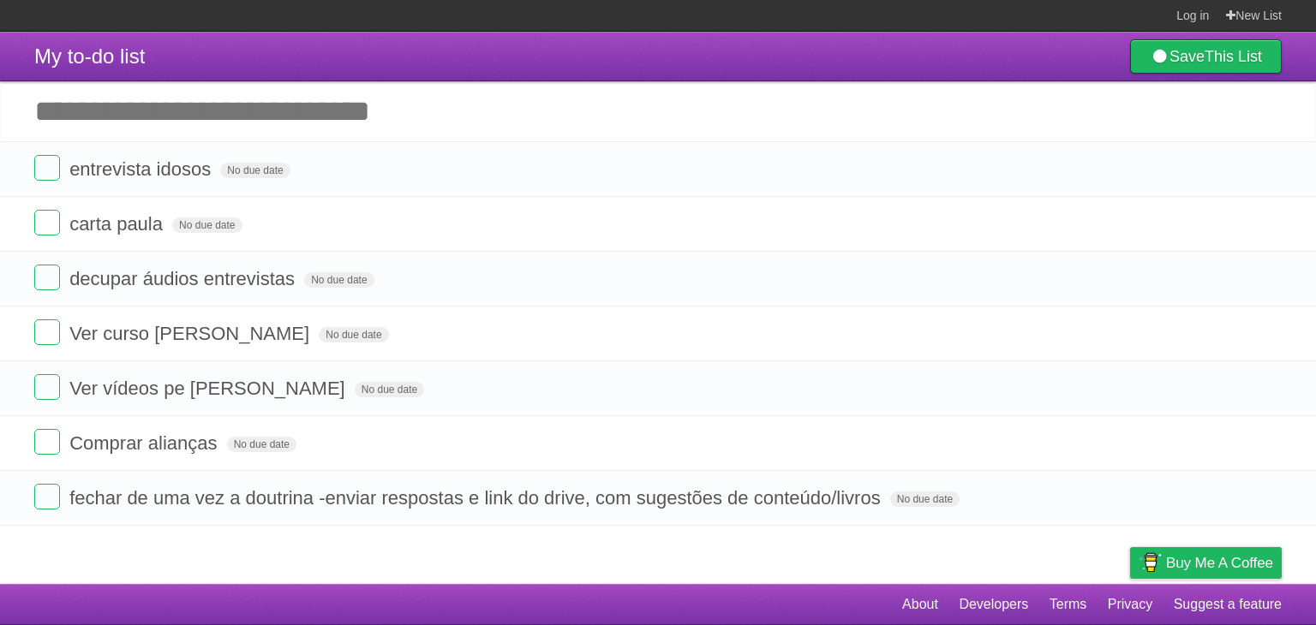
click at [685, 8] on section "Log in New List" at bounding box center [658, 16] width 1316 height 32
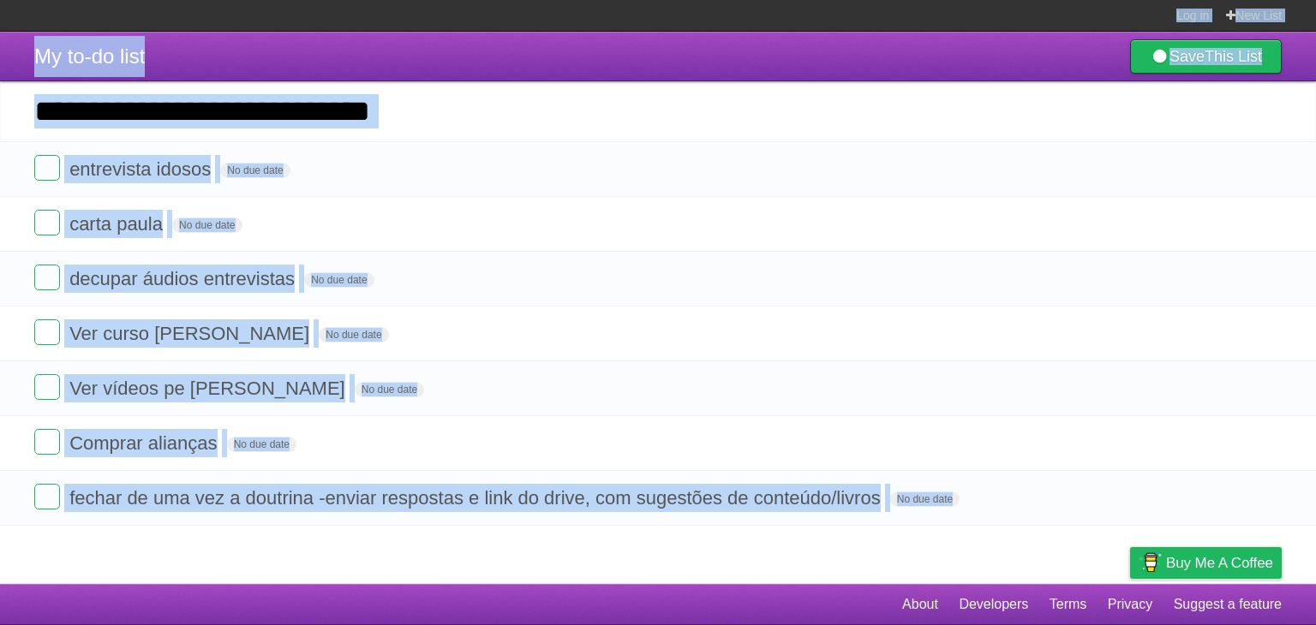
drag, startPoint x: 685, startPoint y: 8, endPoint x: 736, endPoint y: 621, distance: 615.5
click at [736, 621] on body "Log in New List Log in Save list Create a new list My to-do list Save This List…" at bounding box center [658, 312] width 1316 height 625
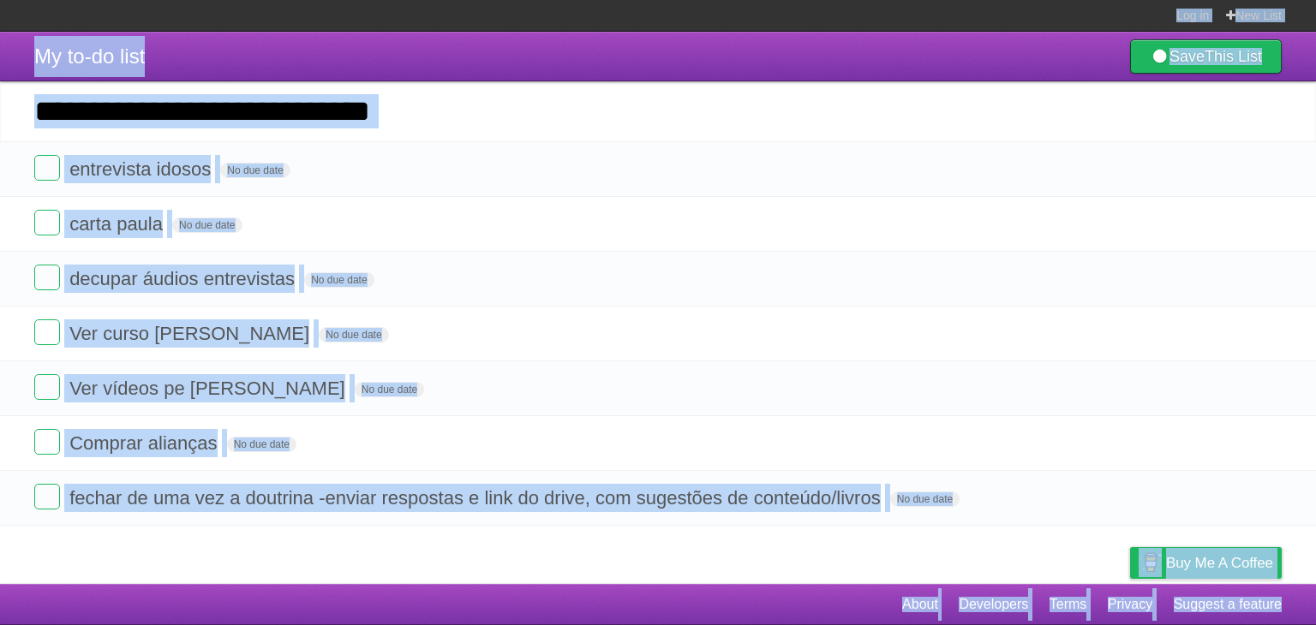
click at [726, 611] on footer "About Developers Terms Privacy Suggest a feature" at bounding box center [658, 604] width 1316 height 41
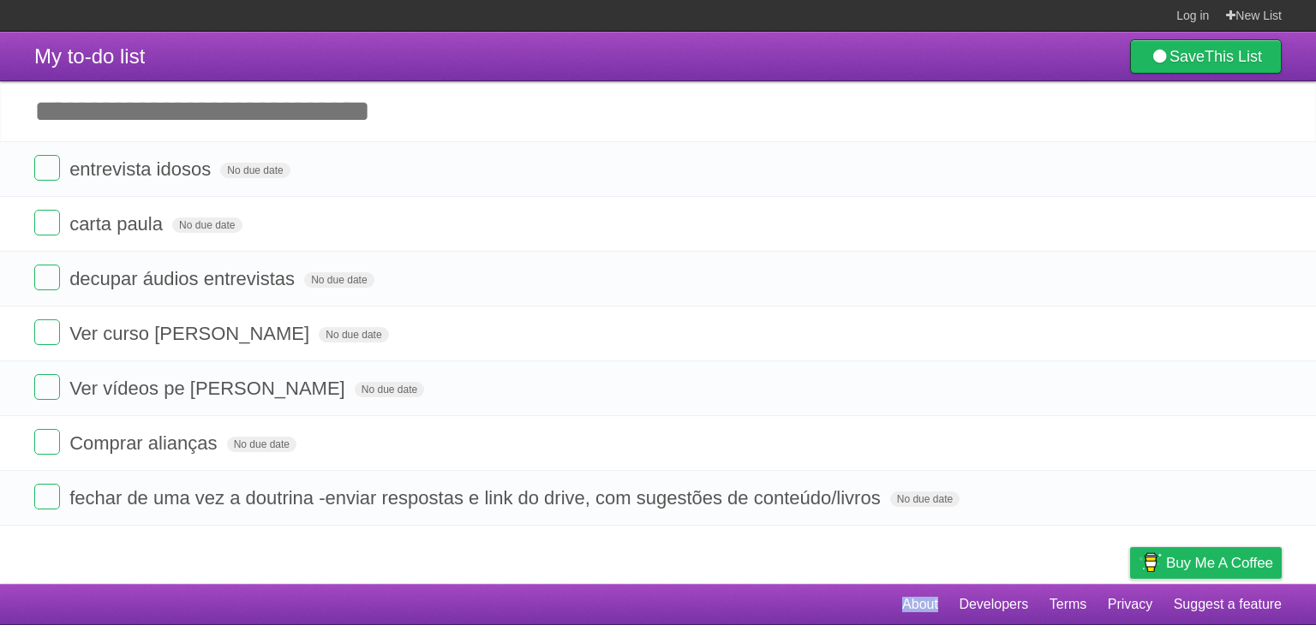
click at [726, 611] on footer "About Developers Terms Privacy Suggest a feature" at bounding box center [658, 604] width 1316 height 41
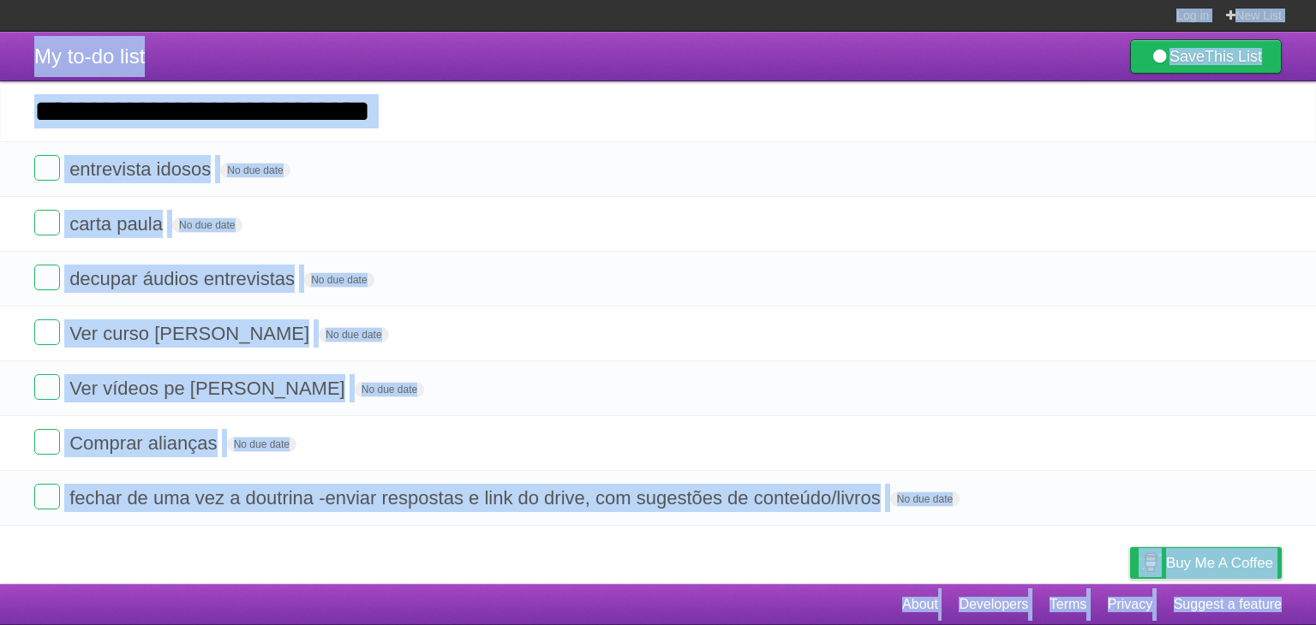
drag, startPoint x: 726, startPoint y: 611, endPoint x: 671, endPoint y: -68, distance: 680.8
click at [671, 0] on html "Log in New List Log in Save list Create a new list My to-do list Save This List…" at bounding box center [658, 312] width 1316 height 625
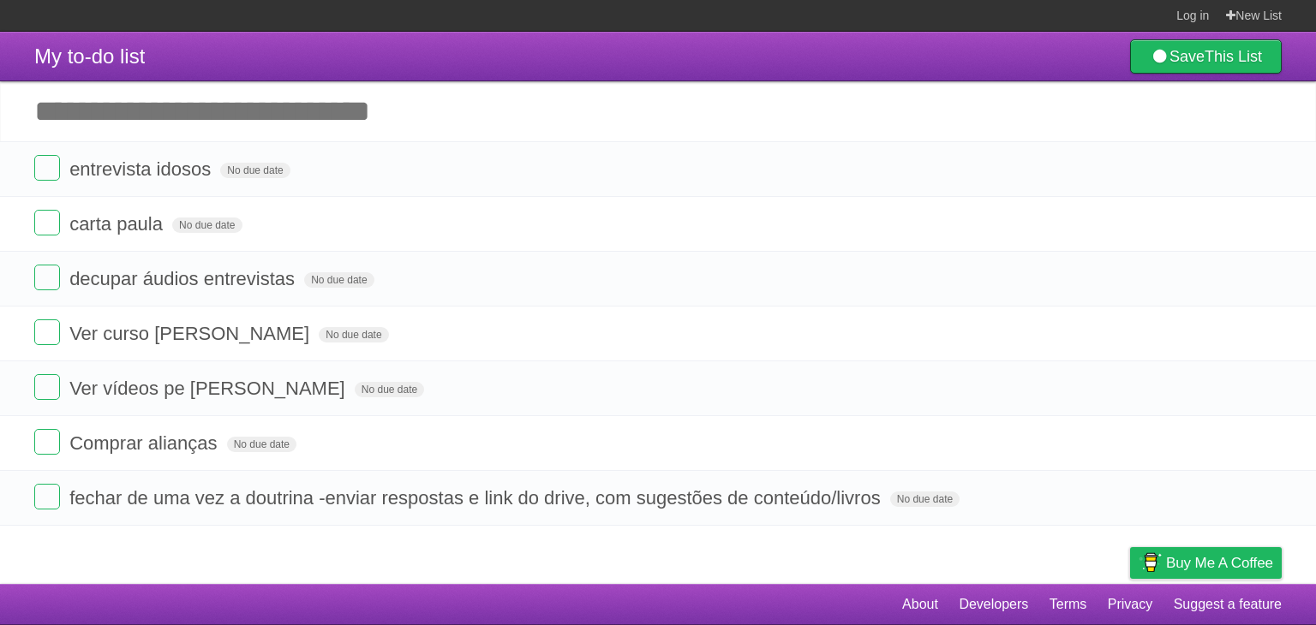
click at [678, 15] on section "Log in New List" at bounding box center [658, 16] width 1316 height 32
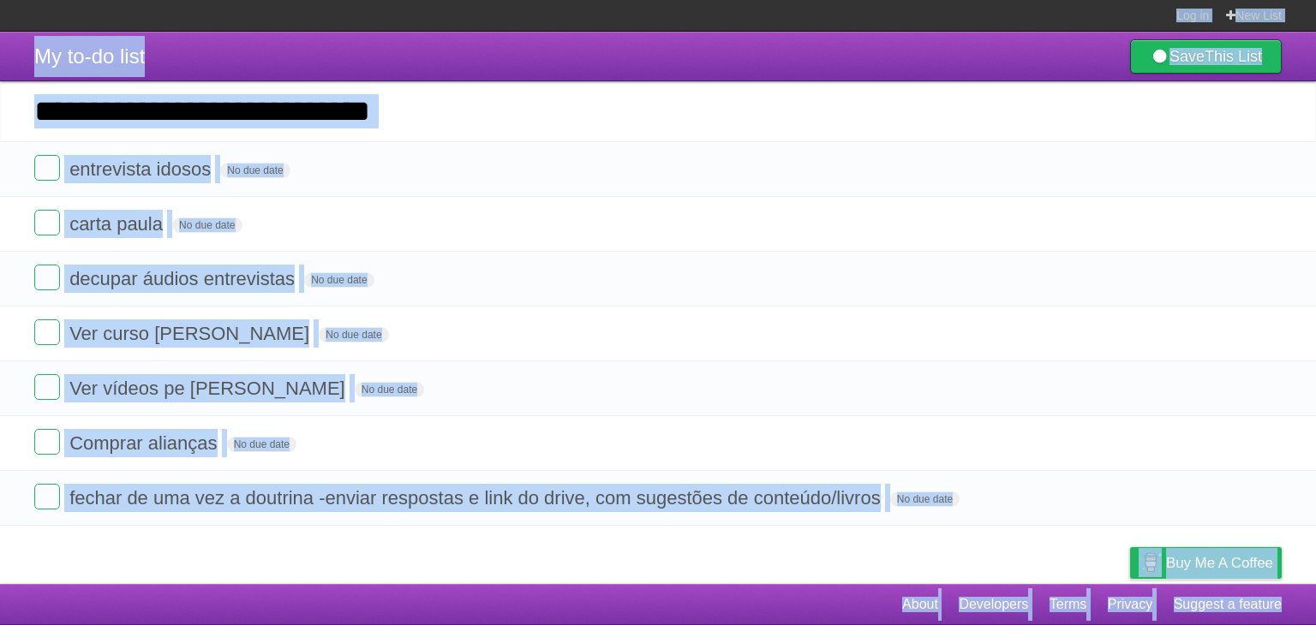
drag, startPoint x: 678, startPoint y: 15, endPoint x: 776, endPoint y: 665, distance: 657.5
click at [776, 625] on html "Log in New List Log in Save list Create a new list My to-do list Save This List…" at bounding box center [658, 312] width 1316 height 625
click at [742, 595] on footer "About Developers Terms Privacy Suggest a feature" at bounding box center [658, 604] width 1316 height 41
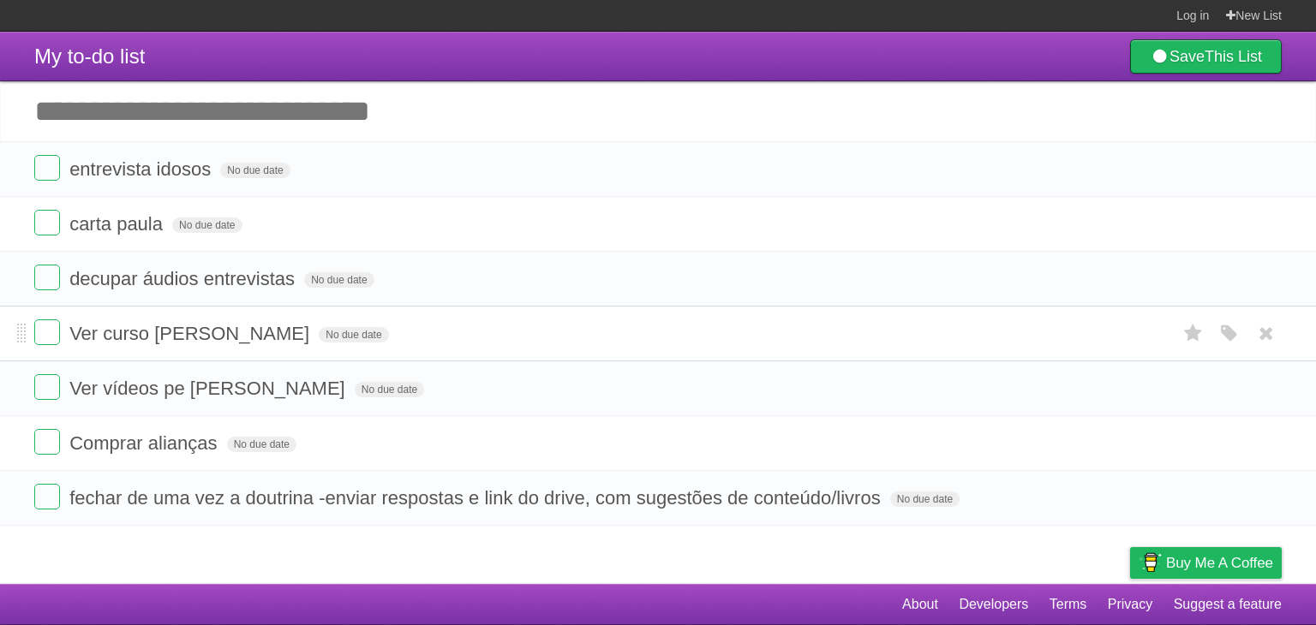
click at [456, 326] on form "Ver curso [PERSON_NAME] No due date White Red Blue Green Purple Orange" at bounding box center [657, 334] width 1247 height 28
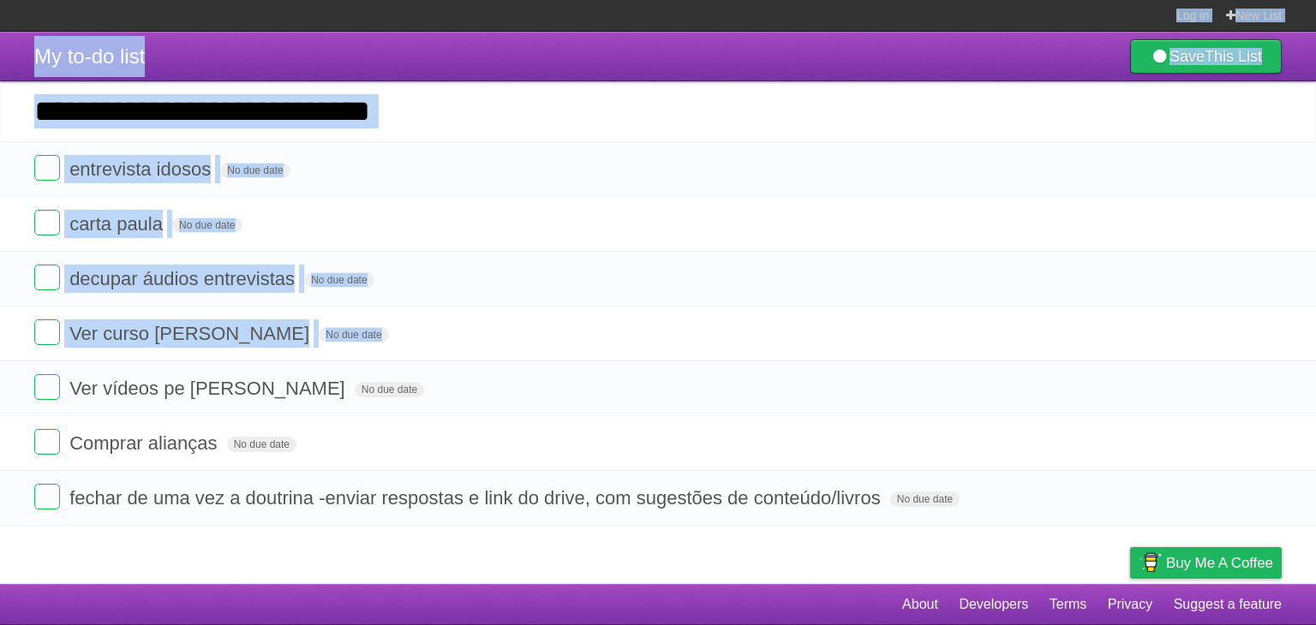
drag, startPoint x: 456, startPoint y: 326, endPoint x: 350, endPoint y: 3, distance: 339.2
click at [350, 3] on body "Log in New List Log in Save list Create a new list My to-do list Save This List…" at bounding box center [658, 312] width 1316 height 625
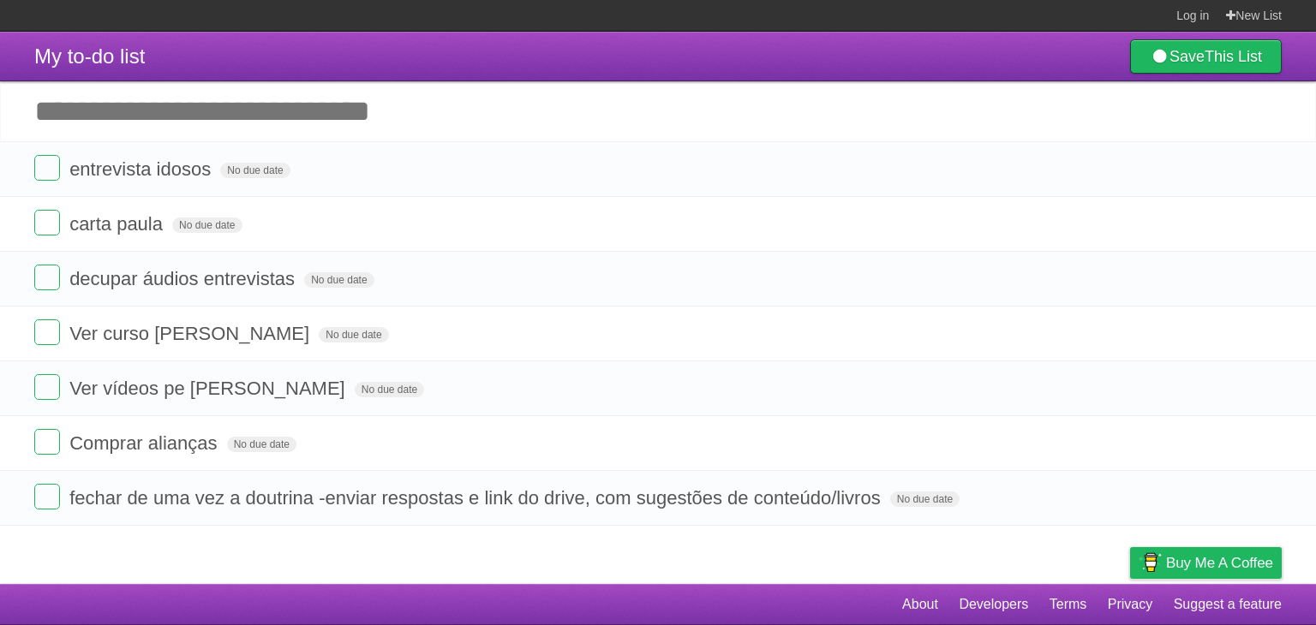
click at [350, 3] on section "Log in New List" at bounding box center [658, 16] width 1316 height 32
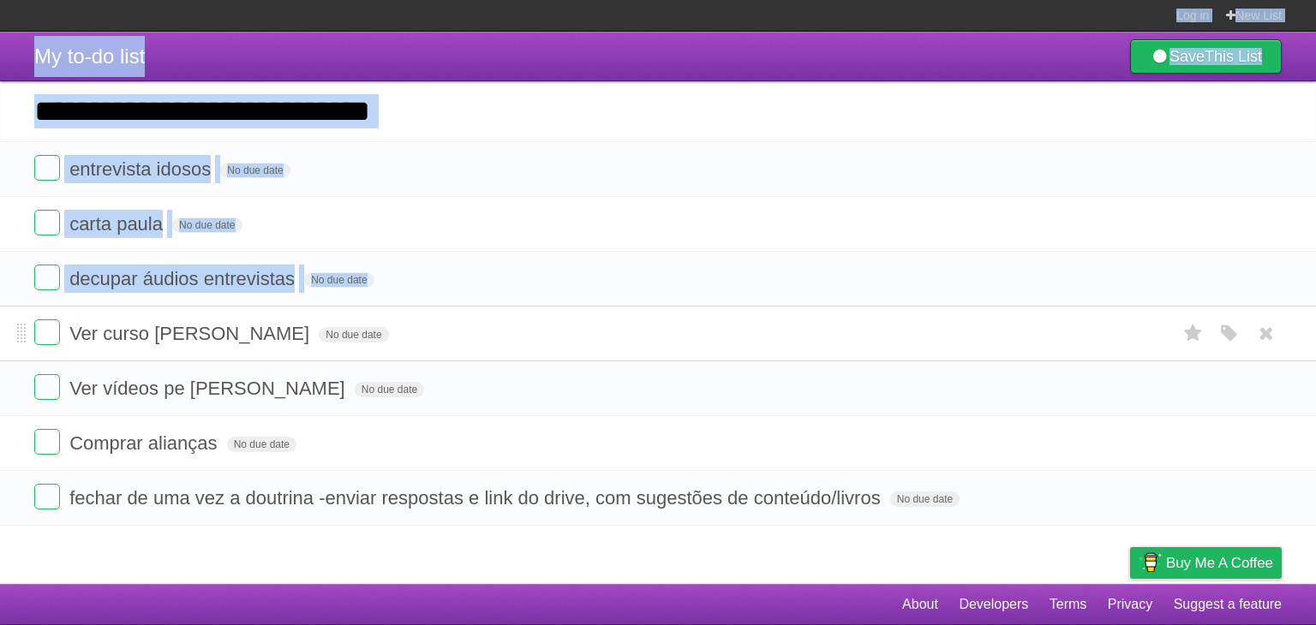
drag, startPoint x: 350, startPoint y: 3, endPoint x: 440, endPoint y: 316, distance: 325.6
click at [440, 316] on body "Log in New List Log in Save list Create a new list My to-do list Save This List…" at bounding box center [658, 312] width 1316 height 625
click at [440, 316] on li "Ver curso [PERSON_NAME] No due date White Red Blue Green Purple Orange" at bounding box center [658, 334] width 1316 height 56
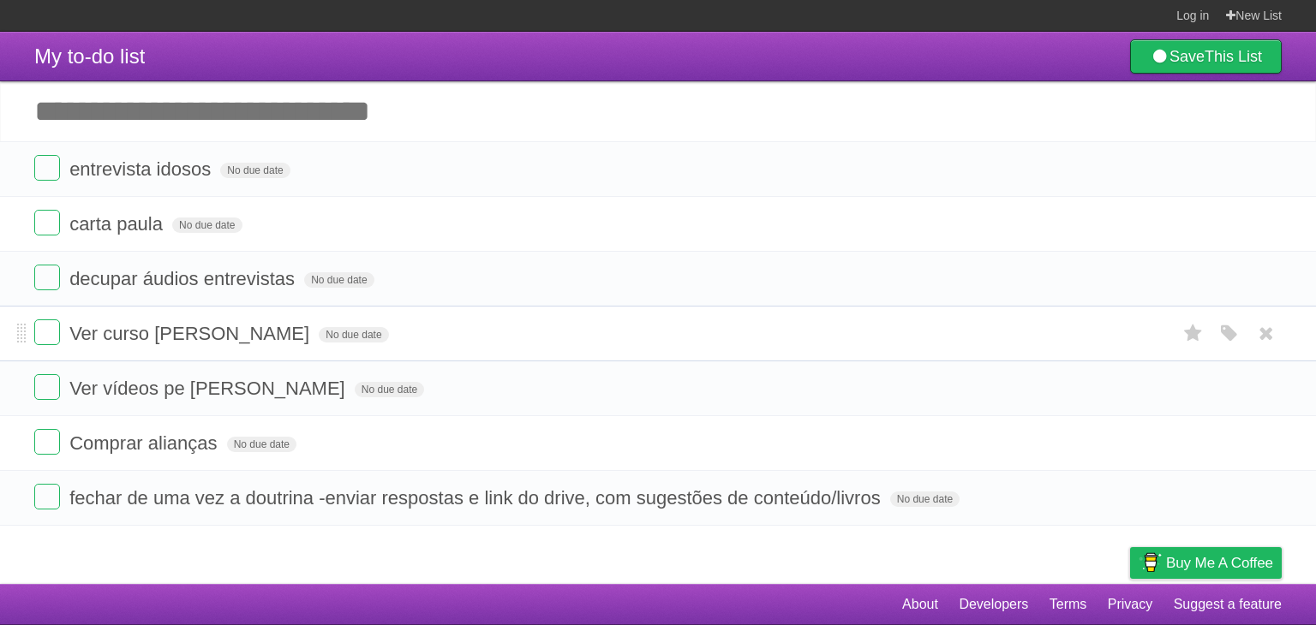
click at [440, 316] on li "Ver curso [PERSON_NAME] No due date White Red Blue Green Purple Orange" at bounding box center [658, 334] width 1316 height 56
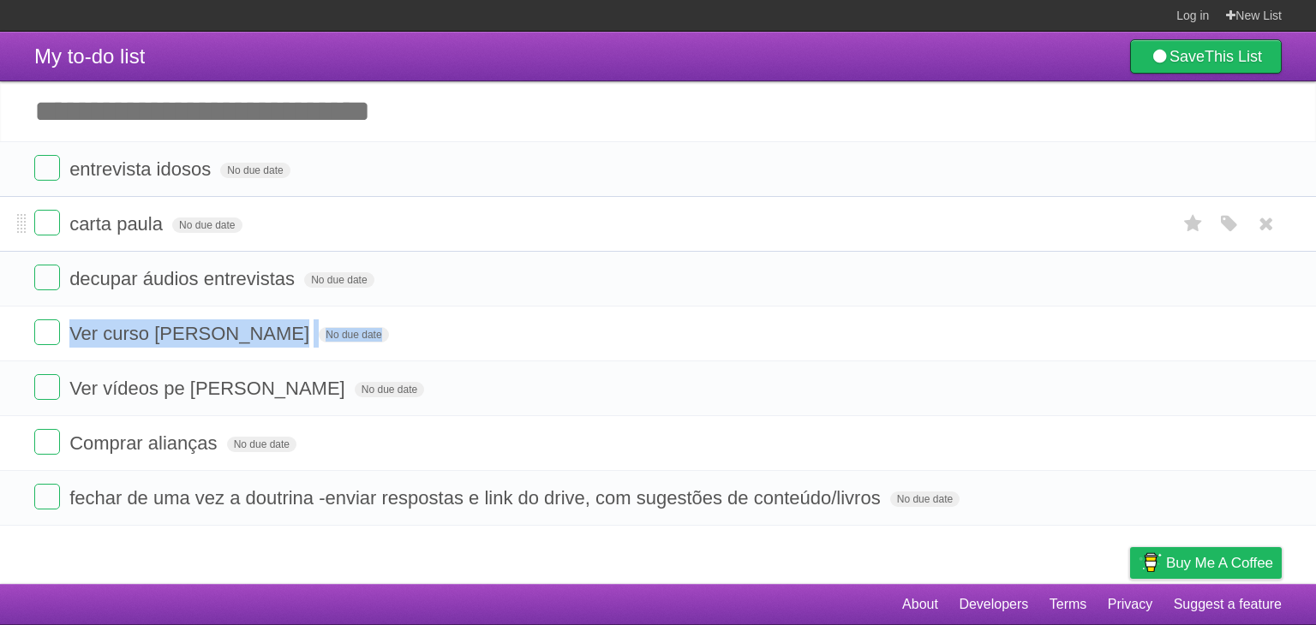
drag, startPoint x: 440, startPoint y: 316, endPoint x: 569, endPoint y: 212, distance: 165.1
click at [569, 212] on ul "entrevista idosos No due date White Red Blue Green Purple Orange carta [PERSON_…" at bounding box center [658, 333] width 1316 height 385
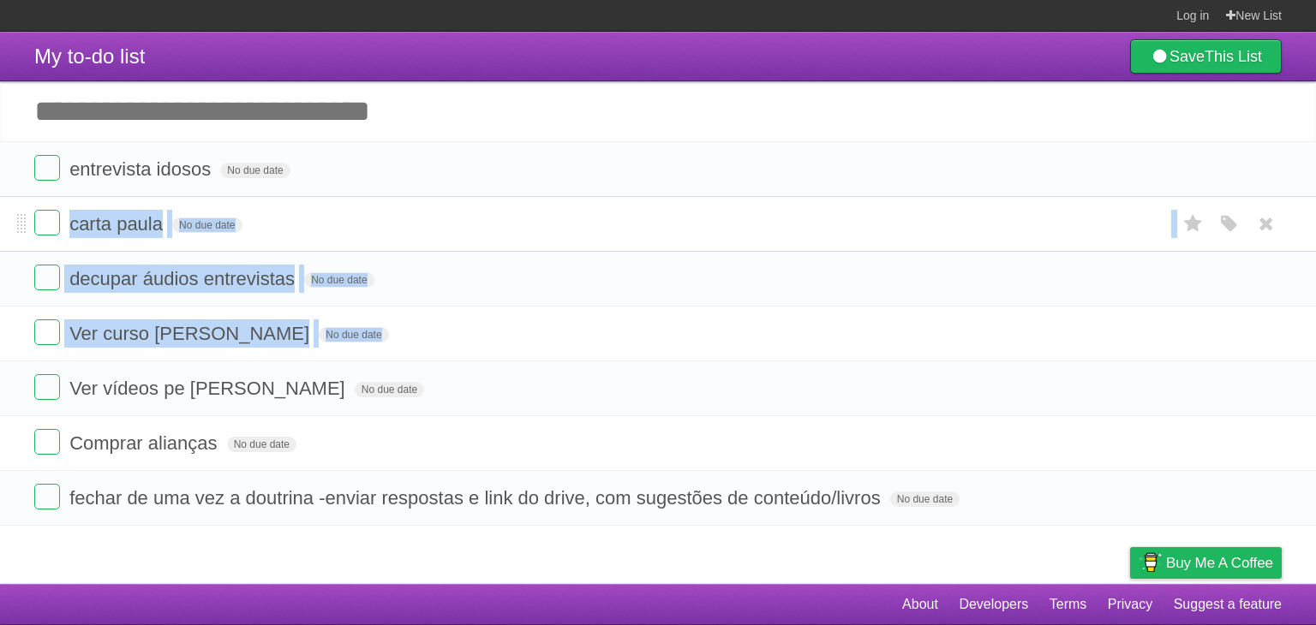
click at [569, 212] on form "carta paula No due date White Red Blue Green Purple Orange" at bounding box center [657, 224] width 1247 height 28
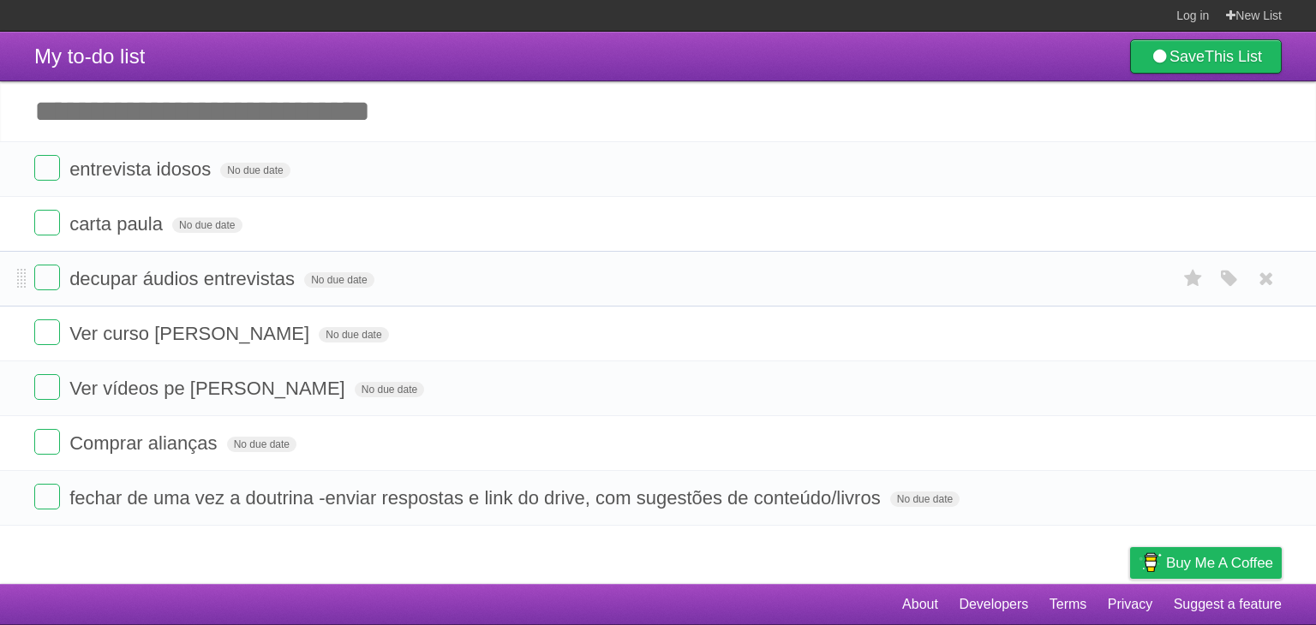
click at [535, 295] on li "decupar áudios entrevistas No due date White Red Blue Green Purple Orange" at bounding box center [658, 279] width 1316 height 56
drag, startPoint x: 535, startPoint y: 295, endPoint x: 524, endPoint y: 292, distance: 11.4
click at [524, 292] on li "decupar áudios entrevistas No due date White Red Blue Green Purple Orange" at bounding box center [658, 279] width 1316 height 56
click at [524, 292] on form "decupar áudios entrevistas No due date White Red Blue Green Purple Orange" at bounding box center [657, 279] width 1247 height 28
